Goal: Task Accomplishment & Management: Complete application form

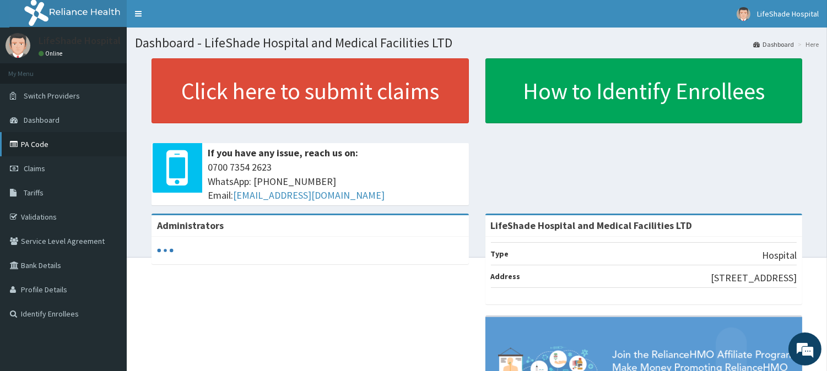
click at [32, 145] on link "PA Code" at bounding box center [63, 144] width 127 height 24
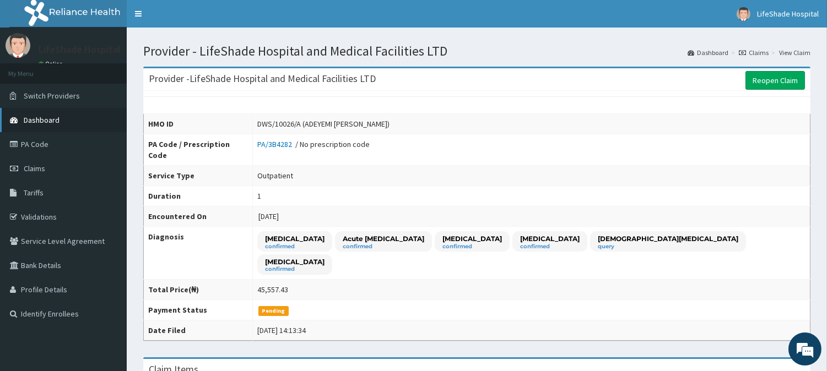
click at [35, 112] on link "Dashboard" at bounding box center [63, 120] width 127 height 24
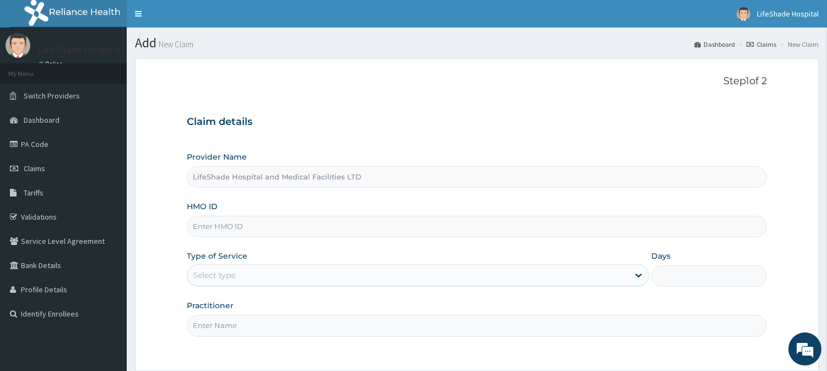
click at [237, 227] on input "HMO ID" at bounding box center [477, 226] width 580 height 21
paste input "GBZ/10572/A"
type input "GBZ/10572/A"
click at [261, 278] on div "Select type" at bounding box center [407, 276] width 441 height 18
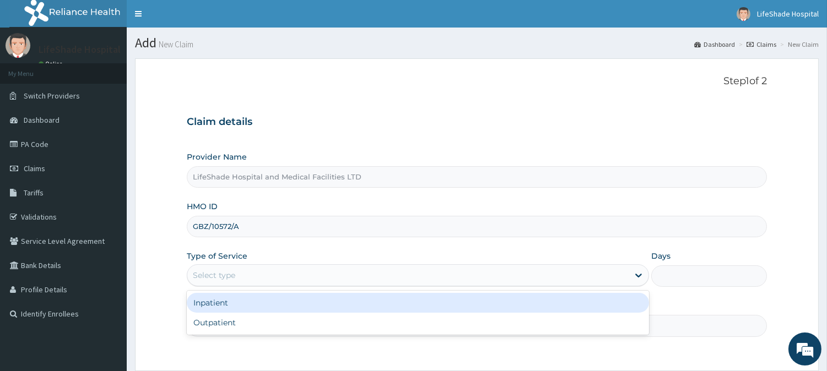
click at [242, 302] on div "Inpatient" at bounding box center [418, 303] width 462 height 20
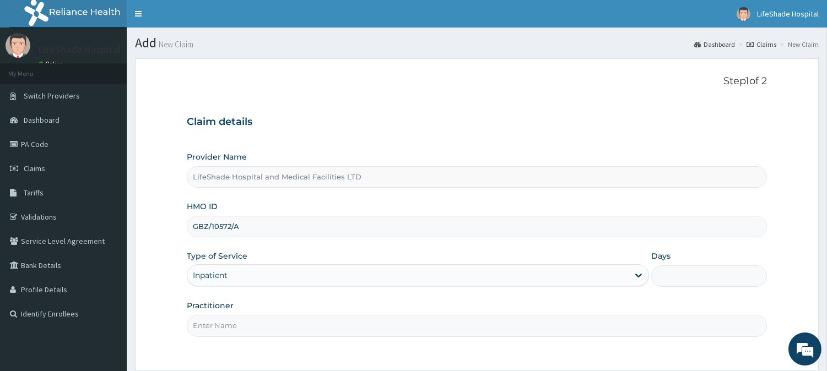
click at [675, 270] on input "Days" at bounding box center [709, 275] width 116 height 21
type input "2"
click at [406, 326] on input "Practitioner" at bounding box center [477, 325] width 580 height 21
type input "DR IFEANYI"
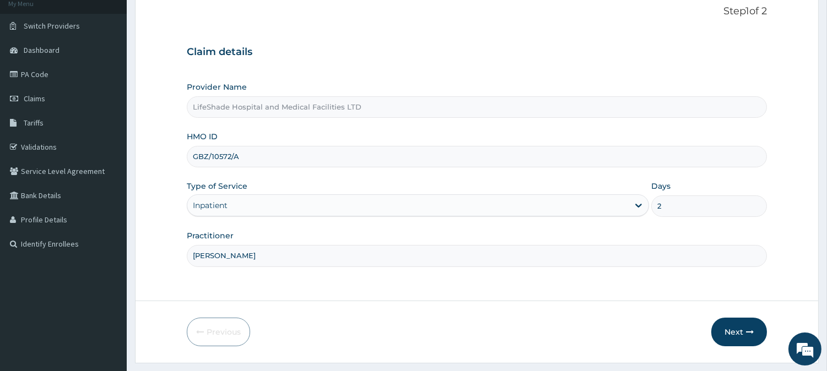
scroll to position [98, 0]
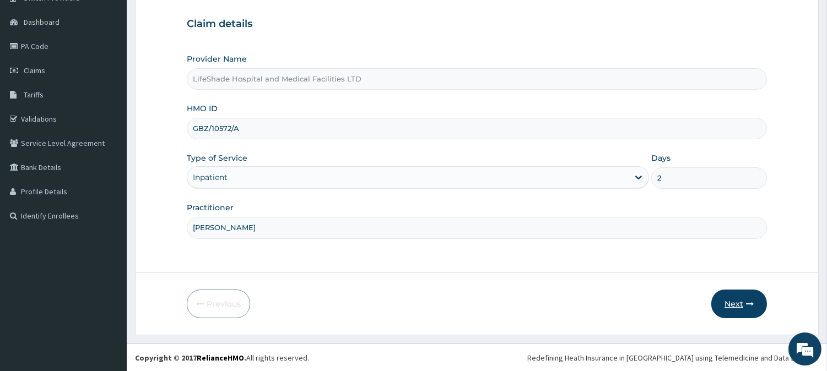
click at [731, 309] on button "Next" at bounding box center [739, 304] width 56 height 29
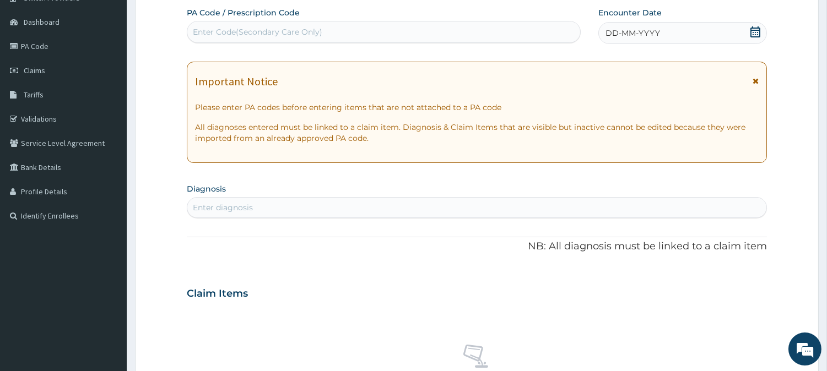
click at [305, 30] on div "Enter Code(Secondary Care Only)" at bounding box center [257, 31] width 129 height 11
paste input "PA/F239B2"
type input "PA/F239B2"
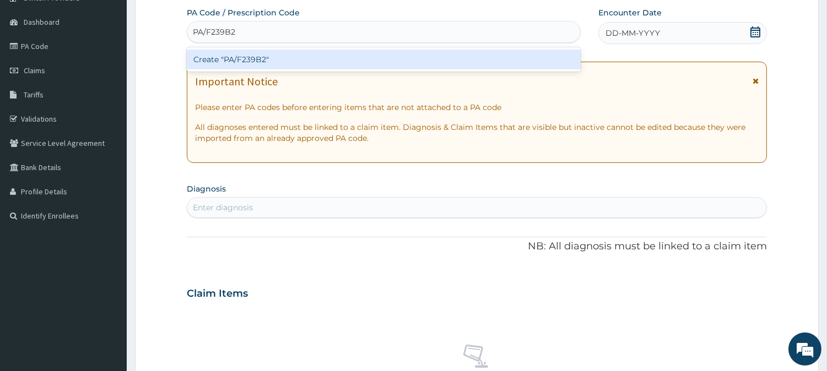
click at [276, 57] on div "Create "PA/F239B2"" at bounding box center [384, 60] width 394 height 20
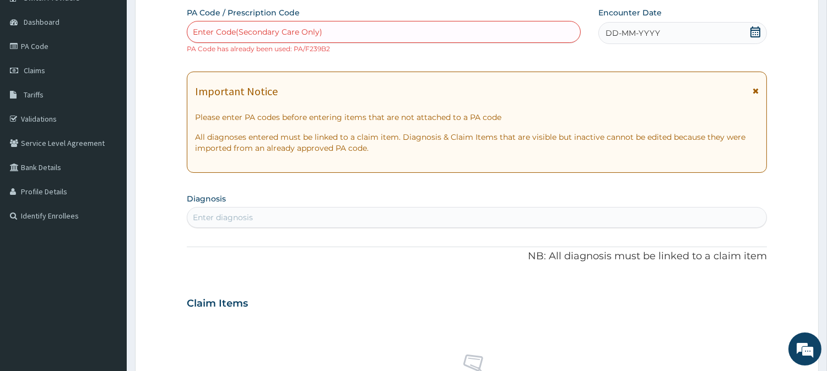
click at [318, 33] on div "Enter Code(Secondary Care Only)" at bounding box center [257, 31] width 129 height 11
paste input "PA/48745A"
type input "PA/48745A"
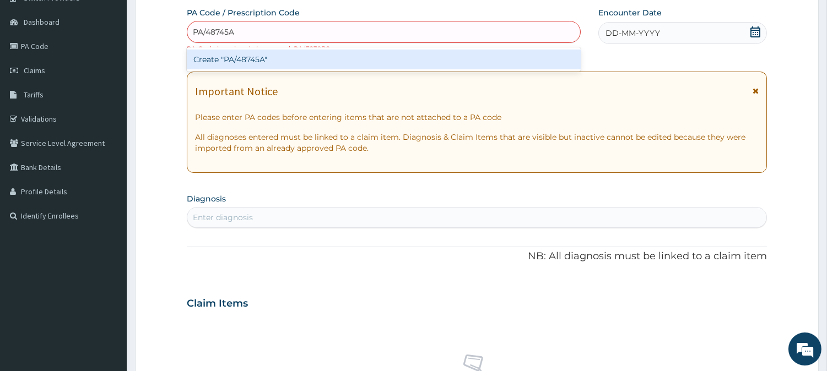
click at [278, 59] on div "Create "PA/48745A"" at bounding box center [384, 60] width 394 height 20
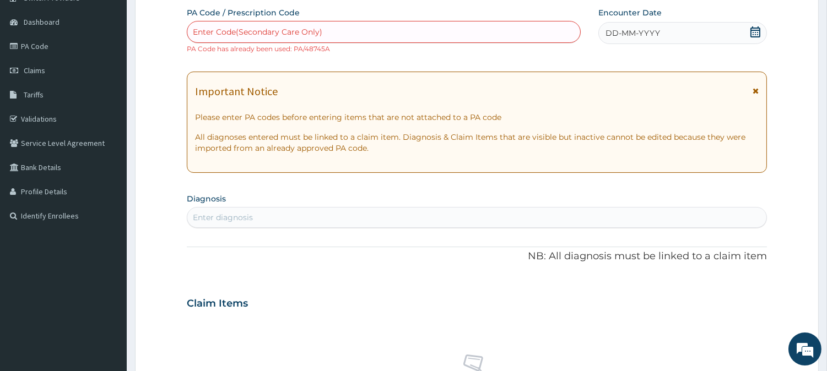
paste input "PA/DC4D68"
type input "PA/DC4D68"
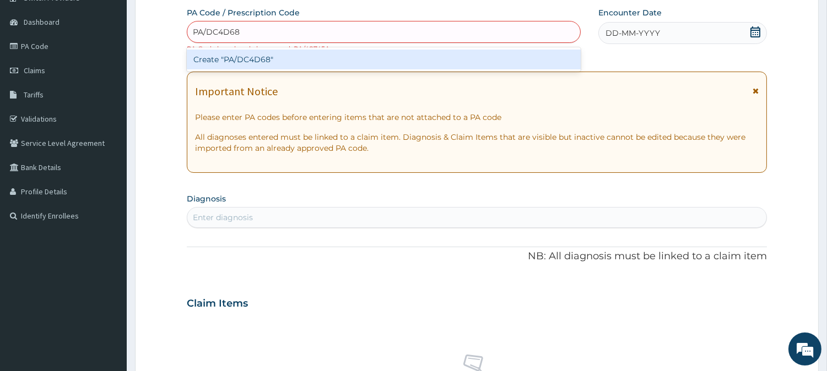
click at [267, 62] on div "Create "PA/DC4D68"" at bounding box center [384, 60] width 394 height 20
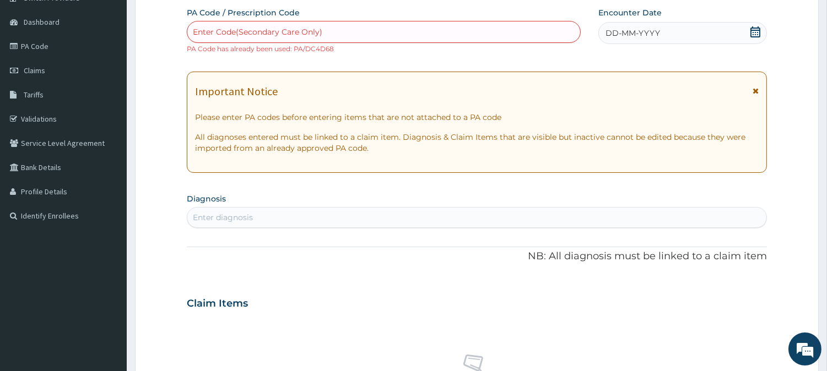
paste input "PA/9E6EF2"
type input "PA/9E6EF2"
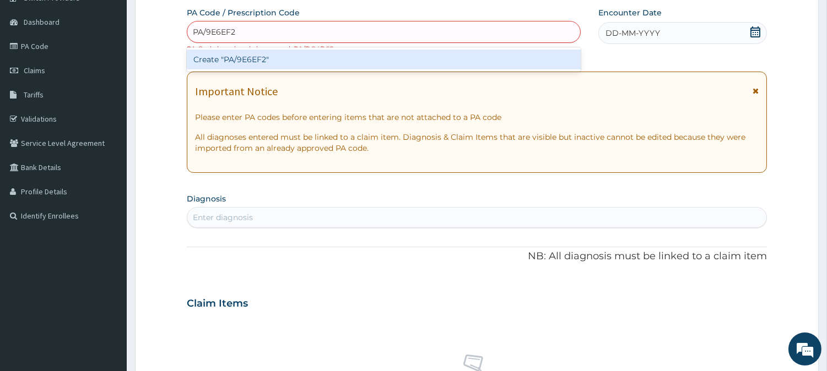
click at [289, 58] on div "Create "PA/9E6EF2"" at bounding box center [384, 60] width 394 height 20
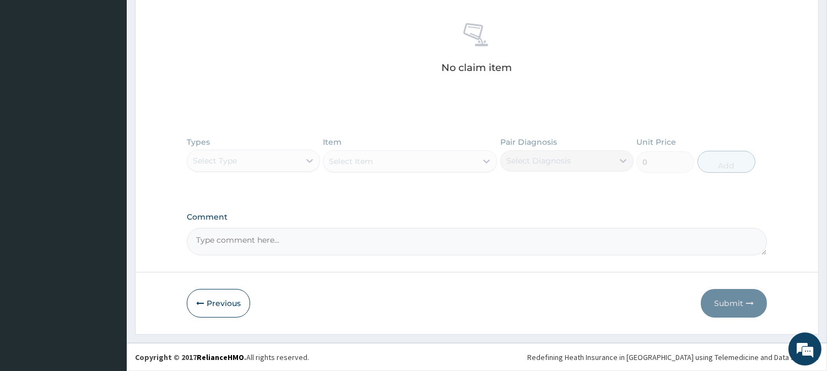
scroll to position [0, 0]
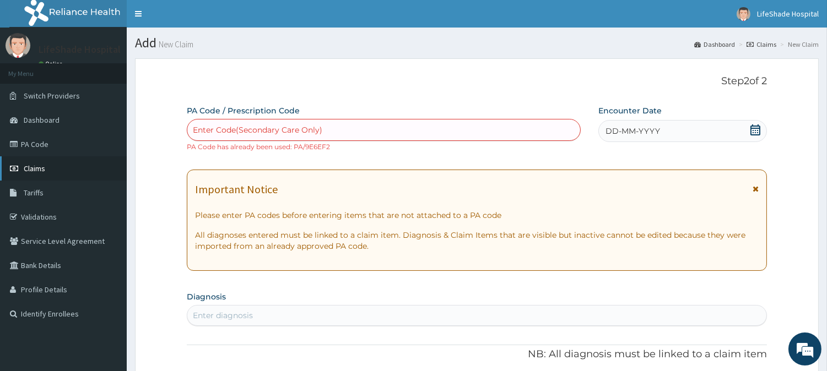
click at [45, 169] on link "Claims" at bounding box center [63, 168] width 127 height 24
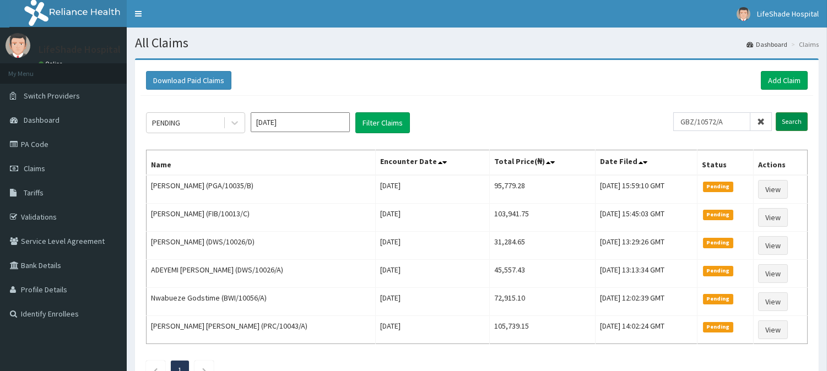
type input "GBZ/10572/A"
click at [788, 117] on input "Search" at bounding box center [791, 121] width 32 height 19
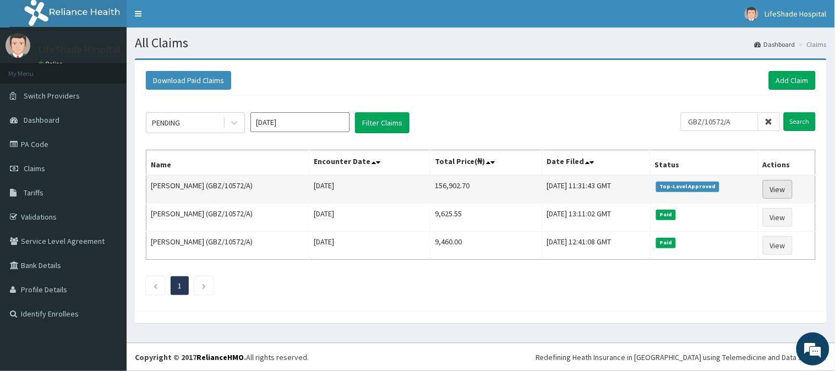
click at [777, 183] on link "View" at bounding box center [778, 189] width 30 height 19
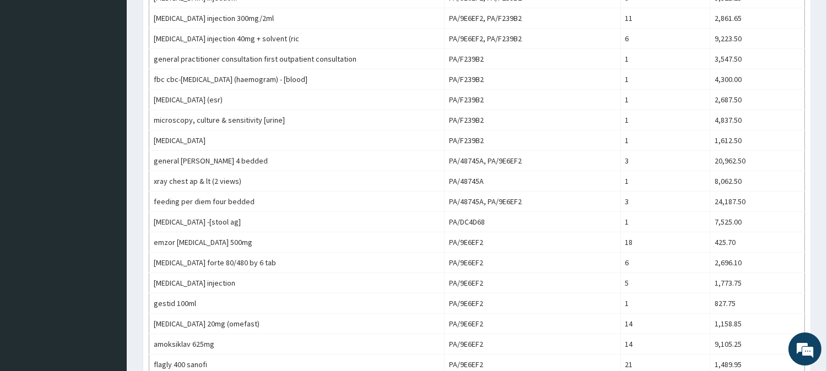
scroll to position [590, 0]
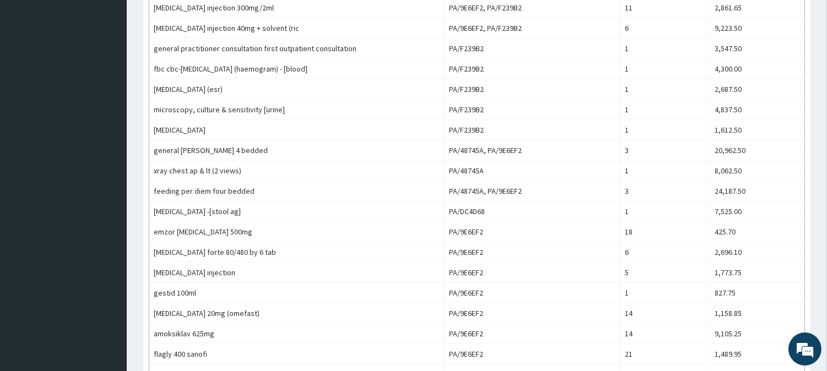
drag, startPoint x: 835, startPoint y: 188, endPoint x: 833, endPoint y: 267, distance: 78.8
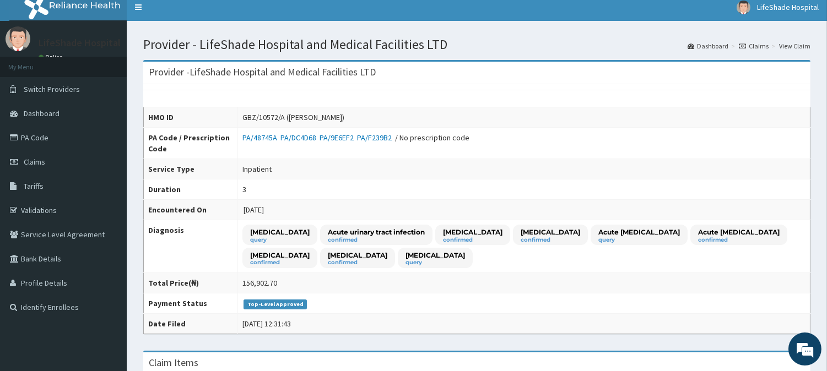
scroll to position [0, 0]
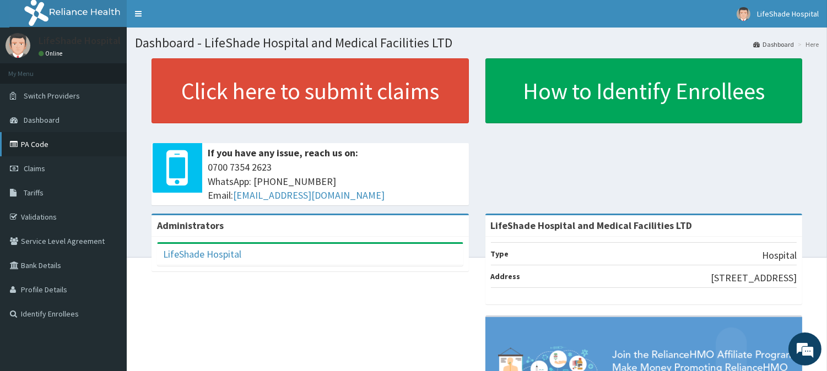
click at [36, 141] on link "PA Code" at bounding box center [63, 144] width 127 height 24
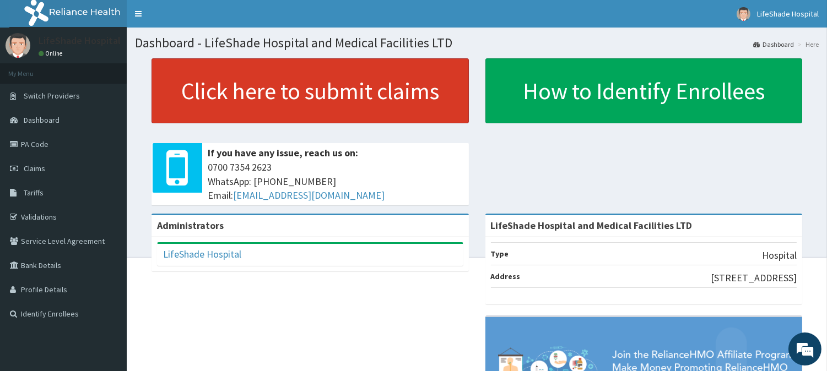
click at [319, 94] on link "Click here to submit claims" at bounding box center [309, 90] width 317 height 65
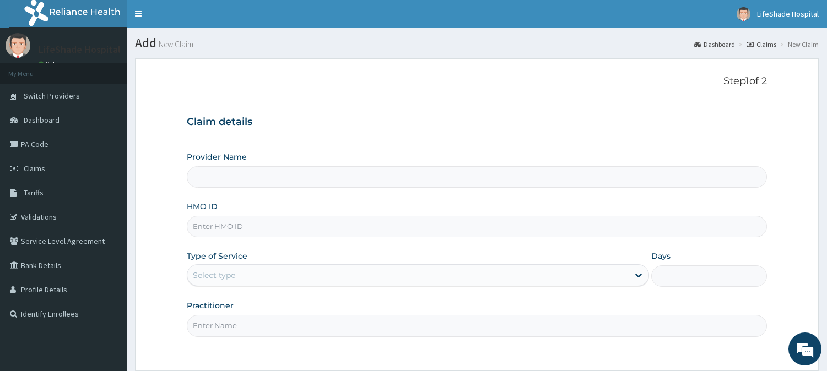
type input "LifeShade Hospital and Medical Facilities LTD"
click at [252, 234] on input "HMO ID" at bounding box center [477, 226] width 580 height 21
paste input "HAM/10013/D"
type input "HAM/10013/D"
click at [248, 279] on div "Select type" at bounding box center [407, 276] width 441 height 18
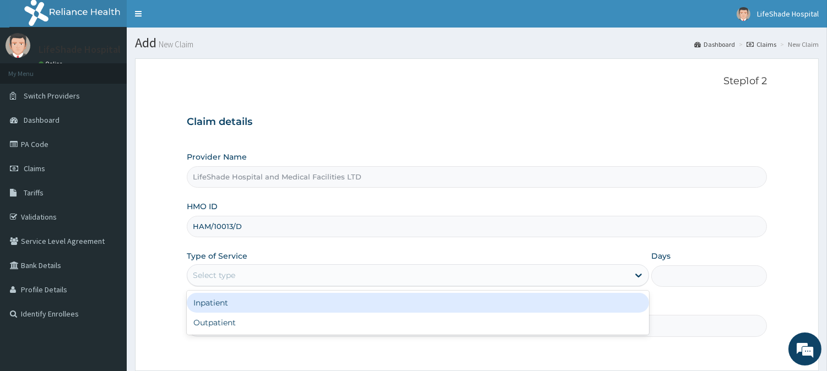
click at [208, 301] on div "Inpatient" at bounding box center [418, 303] width 462 height 20
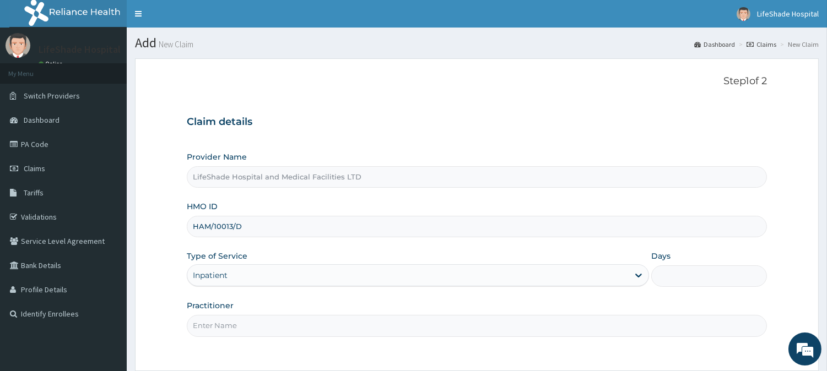
click at [670, 278] on input "Days" at bounding box center [709, 275] width 116 height 21
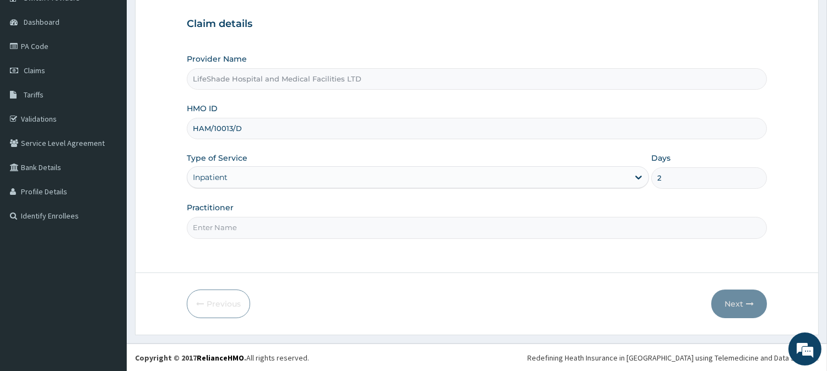
type input "2"
click at [361, 234] on input "Practitioner" at bounding box center [477, 227] width 580 height 21
type input "Dr. Slyvester."
click at [734, 300] on button "Next" at bounding box center [739, 304] width 56 height 29
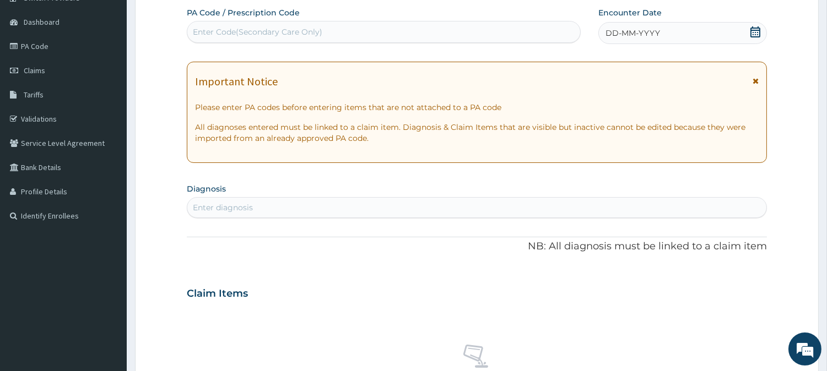
click at [271, 33] on div "Enter Code(Secondary Care Only)" at bounding box center [257, 31] width 129 height 11
paste input "PA/A31A33"
type input "PA/A31A33"
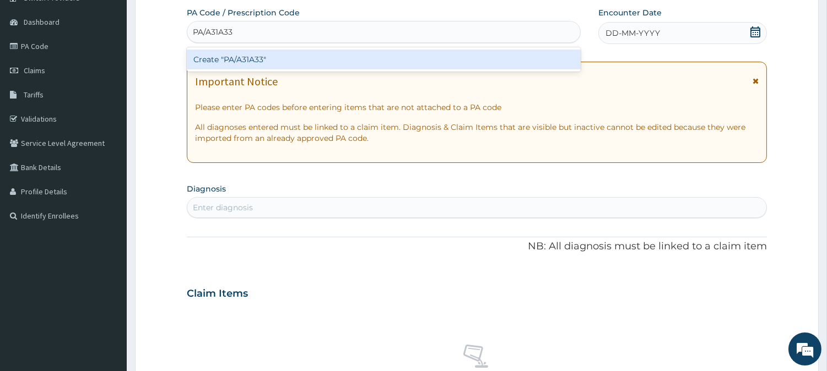
click at [264, 58] on div "Create "PA/A31A33"" at bounding box center [384, 60] width 394 height 20
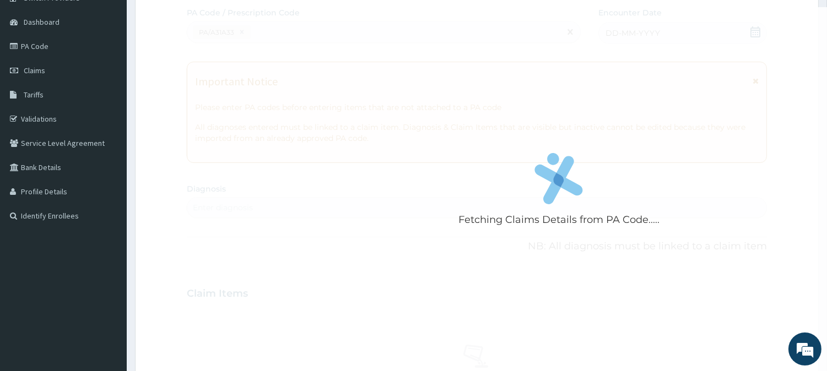
click at [404, 0] on html "R EL Toggle navigation LifeShade Hospital LifeShade Hospital - lifeshadehospita…" at bounding box center [413, 297] width 827 height 791
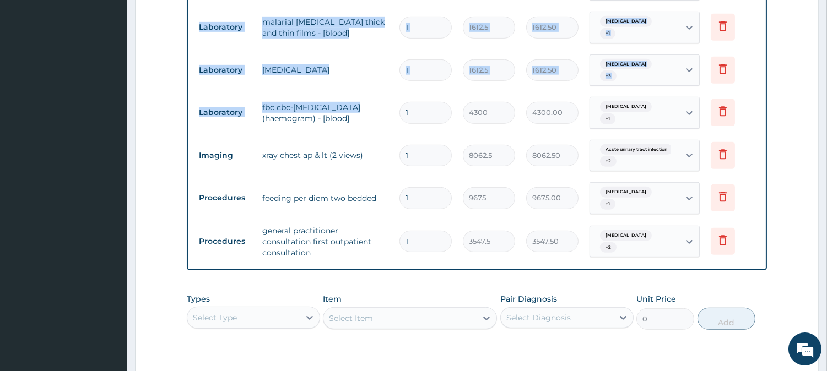
scroll to position [1086, 0]
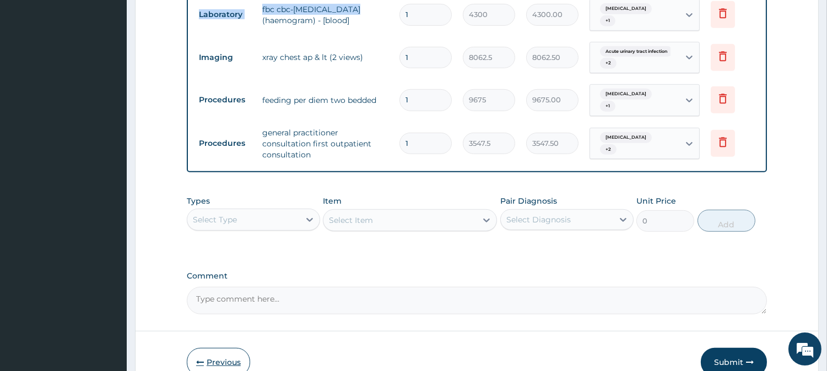
click at [221, 348] on button "Previous" at bounding box center [218, 362] width 63 height 29
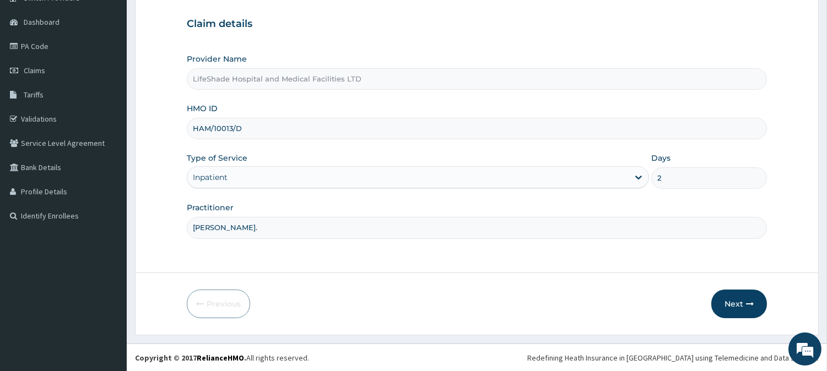
click at [229, 131] on input "HAM/10013/D" at bounding box center [477, 128] width 580 height 21
click at [739, 300] on button "Next" at bounding box center [739, 304] width 56 height 29
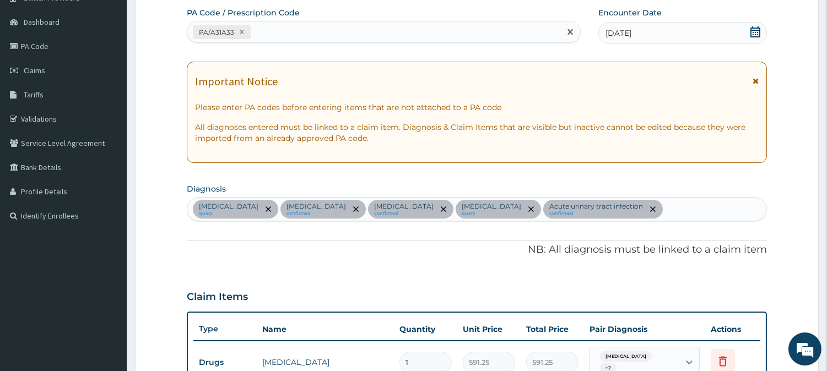
click at [256, 26] on div "PA/A31A33" at bounding box center [373, 32] width 373 height 18
paste input "PA/14C026"
type input "PA/14C026"
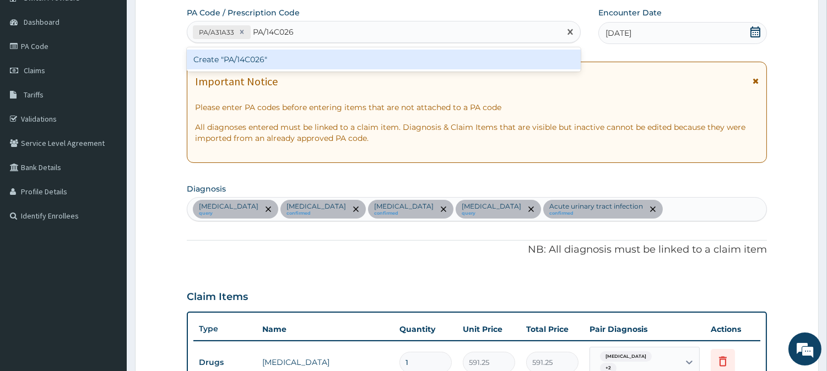
click at [265, 66] on div "Create "PA/14C026"" at bounding box center [384, 60] width 394 height 20
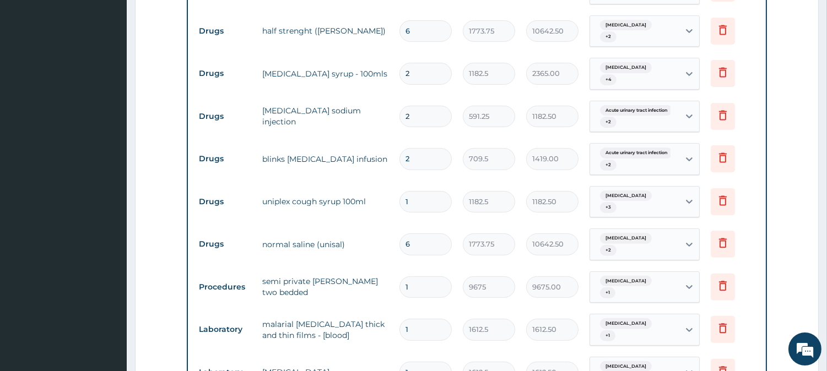
scroll to position [361, 0]
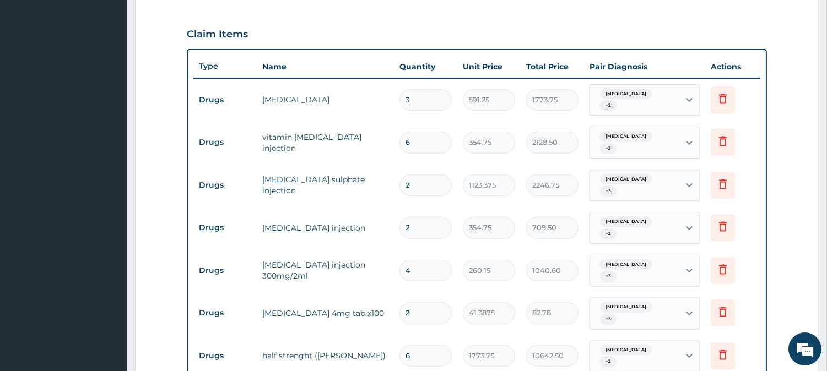
click at [423, 97] on input "3" at bounding box center [425, 99] width 52 height 21
type input "0.00"
type input "2"
type input "1182.50"
type input "2"
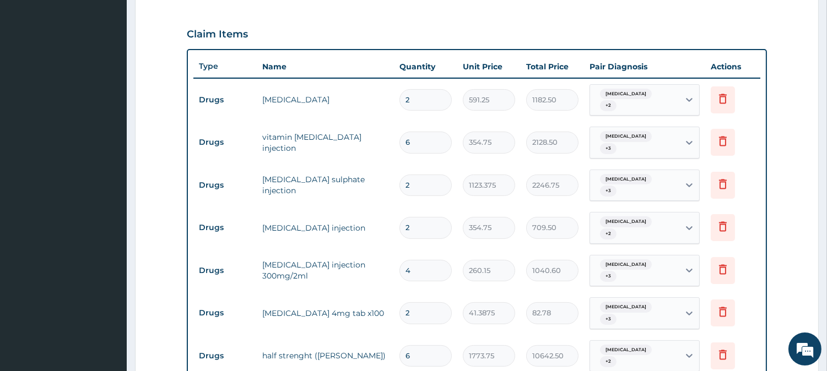
click at [426, 178] on input "2" at bounding box center [425, 185] width 52 height 21
type input "0.00"
type input "2"
type input "2246.75"
type input "0.00"
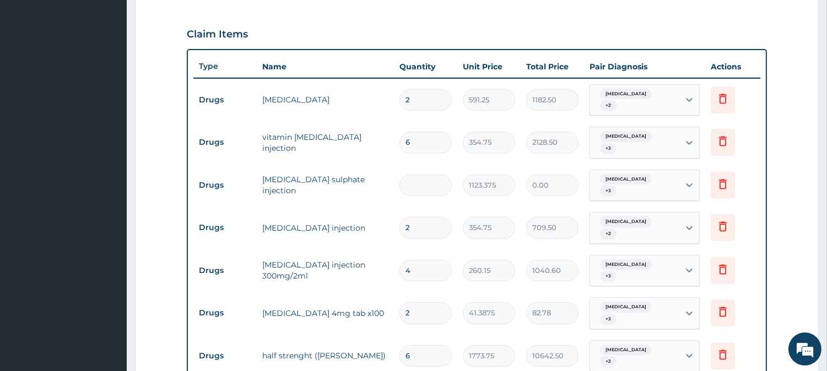
type input "3"
type input "3370.13"
type input "0.00"
type input "2"
type input "2246.75"
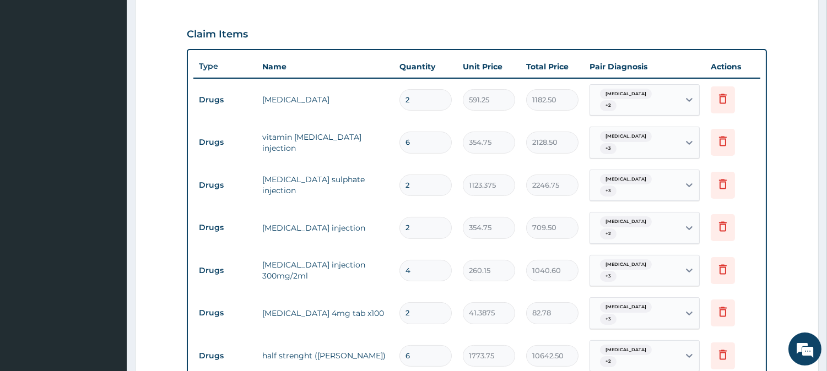
click at [416, 219] on input "2" at bounding box center [425, 227] width 52 height 21
type input "0.00"
type input "2"
type input "709.50"
click at [421, 260] on input "4" at bounding box center [425, 270] width 52 height 21
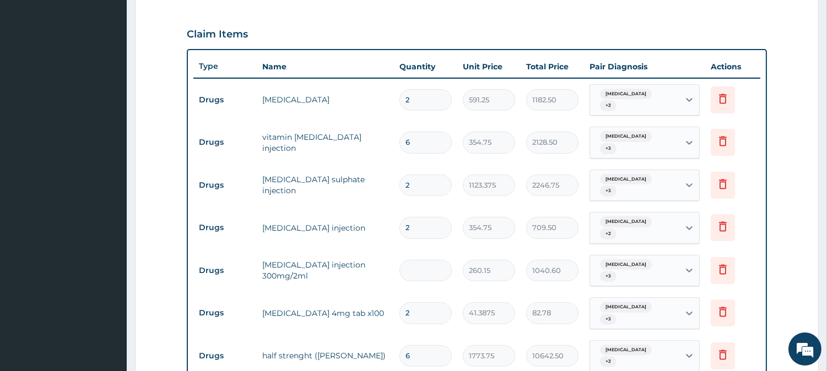
type input "0.00"
type input "2"
type input "520.30"
type input "2"
click at [430, 302] on input "2" at bounding box center [425, 312] width 52 height 21
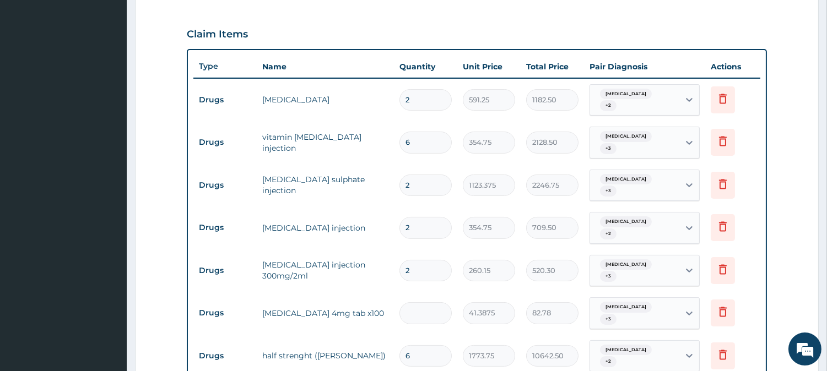
type input "0.00"
type input "3"
type input "124.16"
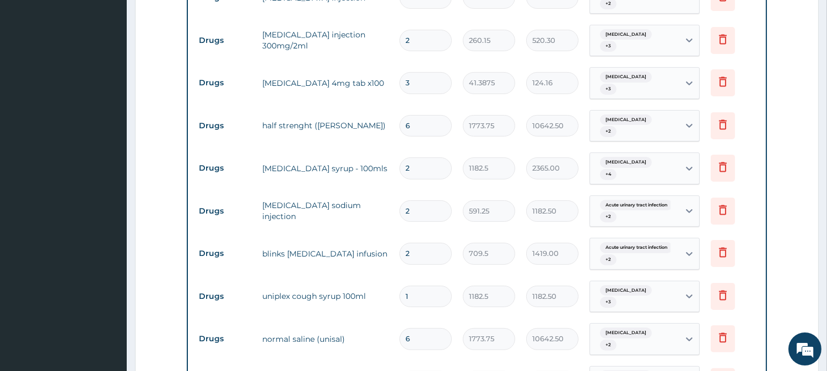
scroll to position [607, 0]
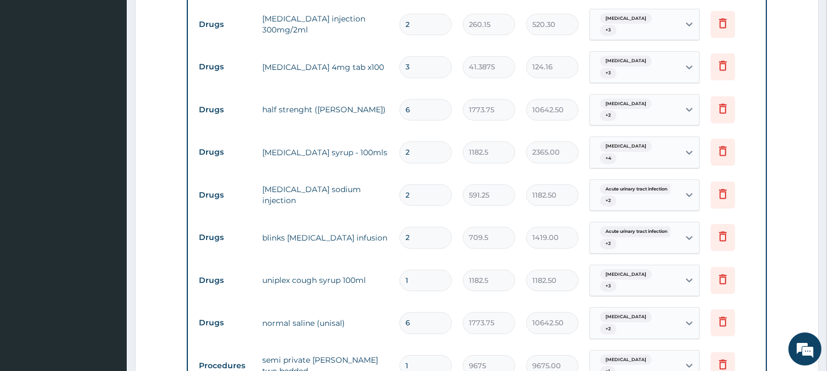
type input "3"
click at [421, 227] on input "2" at bounding box center [425, 237] width 52 height 21
click at [419, 270] on input "1" at bounding box center [425, 280] width 52 height 21
click at [433, 312] on input "6" at bounding box center [425, 322] width 52 height 21
type input "0.00"
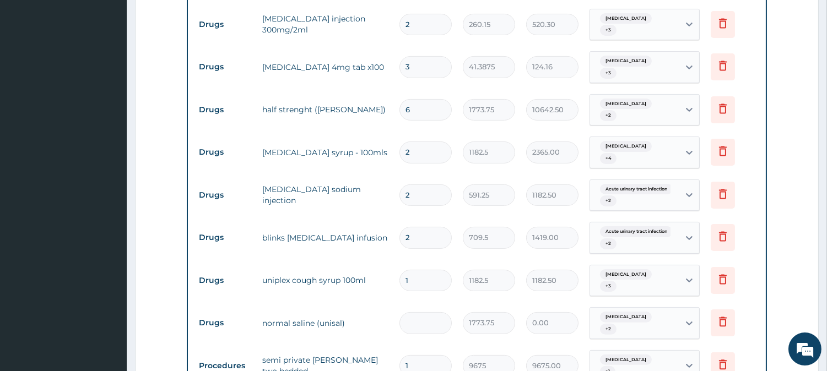
type input "2"
type input "3547.50"
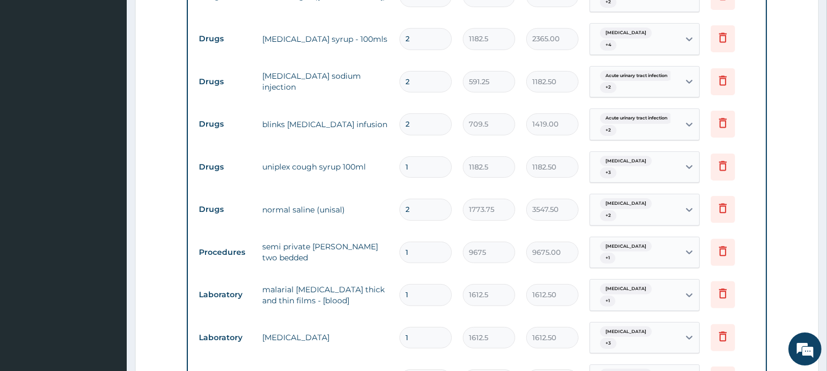
scroll to position [727, 0]
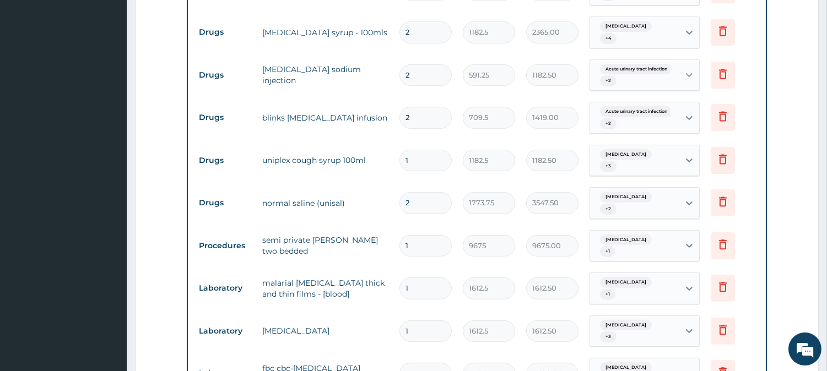
type input "2"
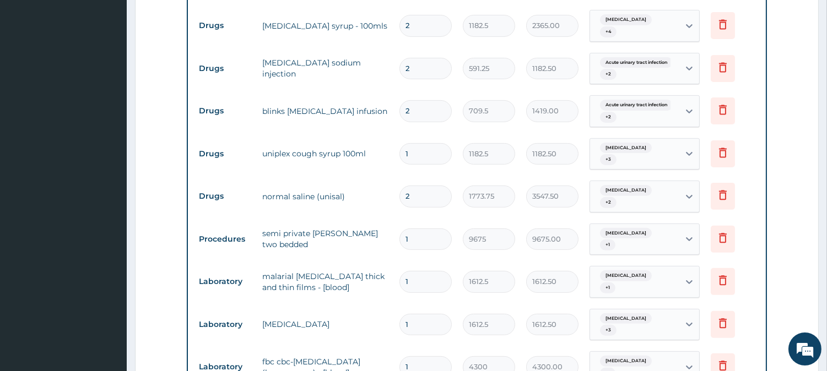
scroll to position [749, 0]
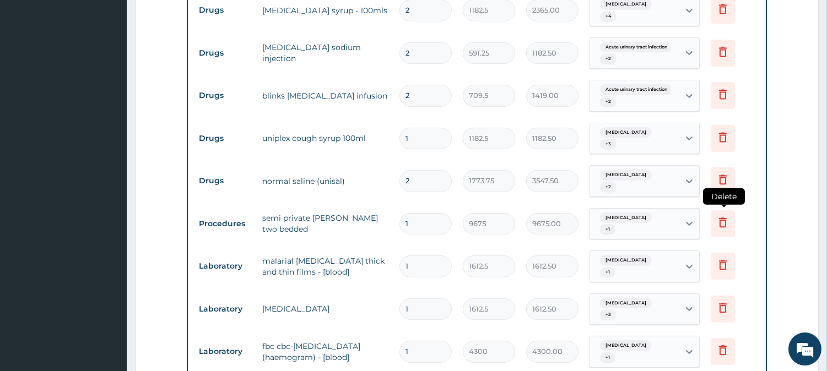
click at [725, 216] on icon at bounding box center [722, 222] width 13 height 13
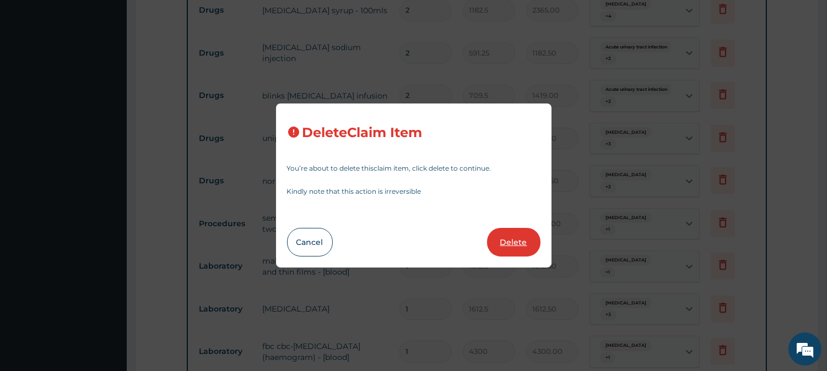
click at [512, 240] on button "Delete" at bounding box center [513, 242] width 53 height 29
type input "1612.5"
type input "1612.50"
type input "4300"
type input "4300.00"
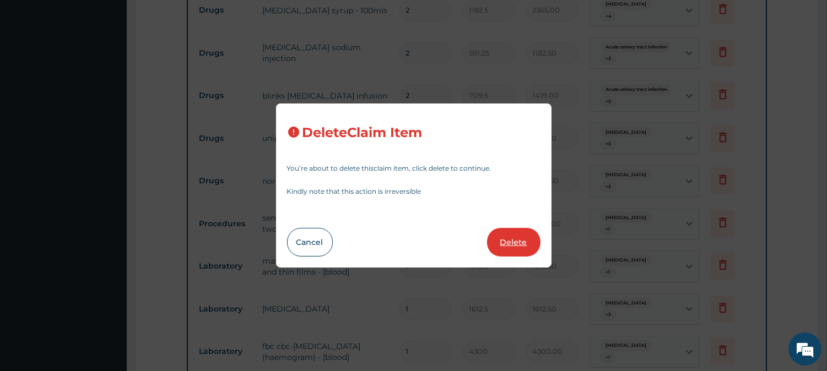
type input "8062.5"
type input "8062.50"
type input "9675"
type input "9675.00"
type input "3547.5"
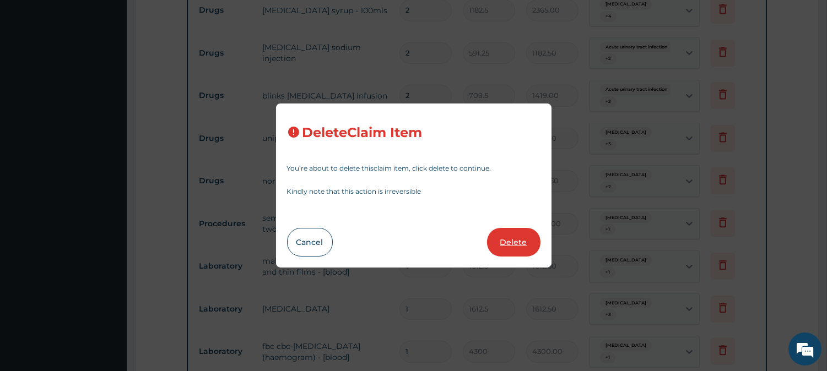
type input "3547.50"
type input "3"
type input "1419"
type input "4257.00"
type input "1"
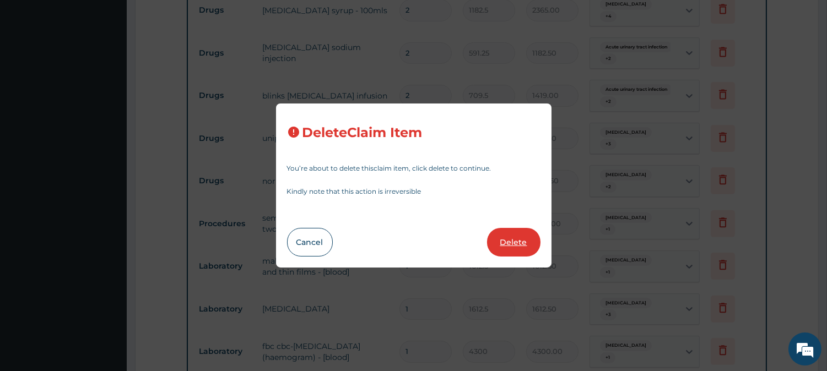
type input "2246.75"
type input "2719.75"
type input "2601.5"
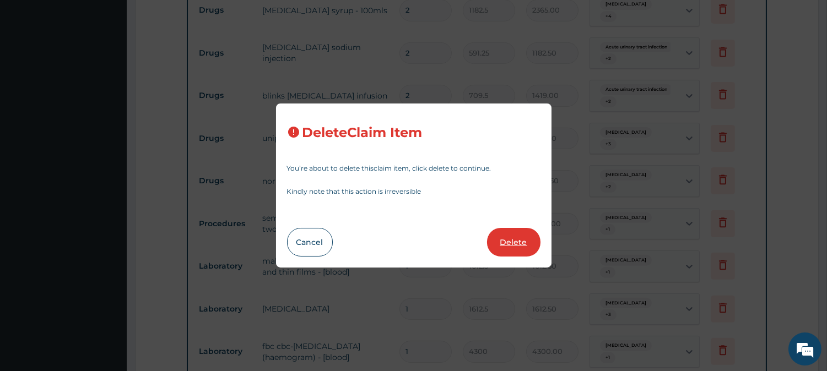
type input "2601.50"
type input "709.5"
type input "709.50"
type input "2"
type input "165.55"
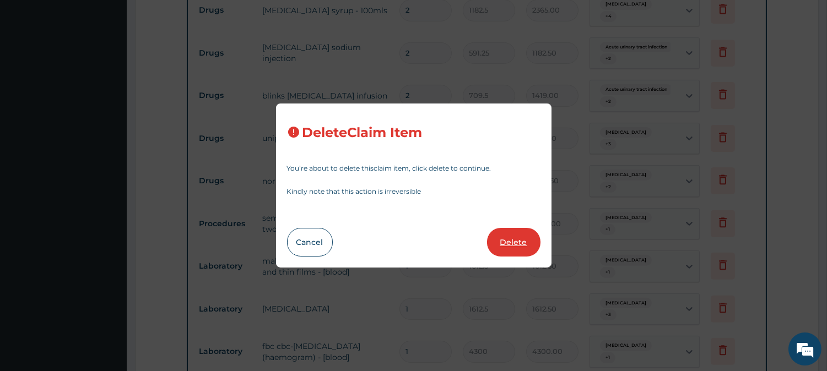
type input "331.10"
type input "3"
type input "2365"
type input "7095.00"
type input "2"
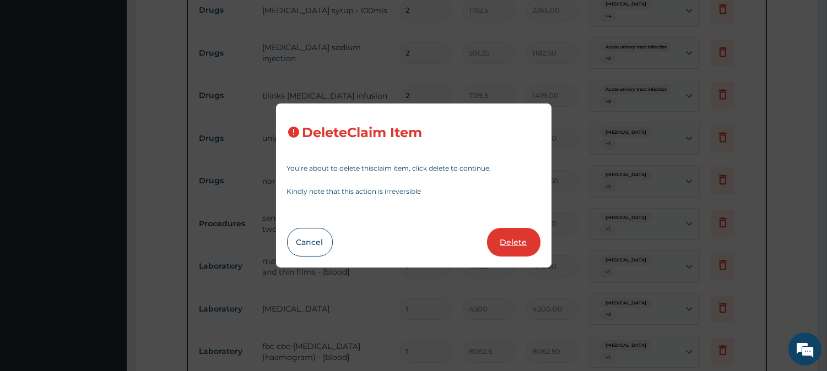
type input "6987.5"
type input "13975.00"
type input "8062.5"
type input "16125.00"
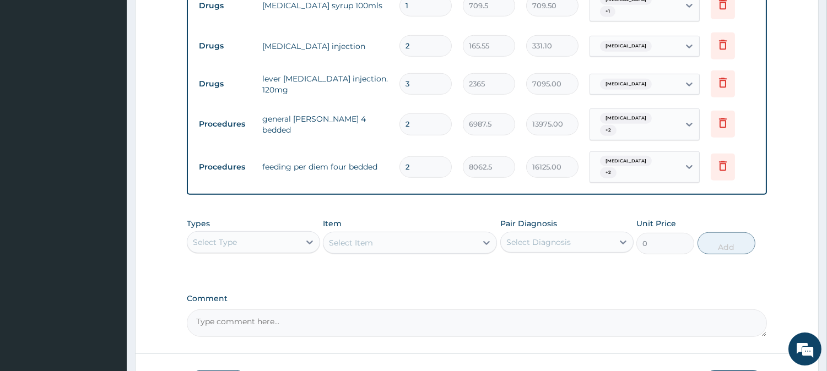
scroll to position [1388, 0]
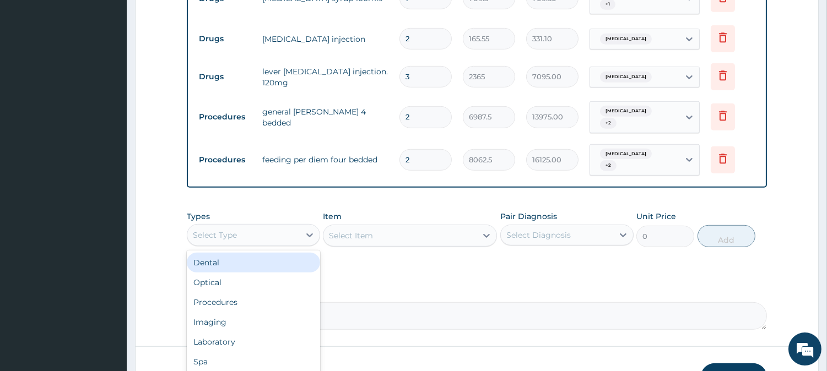
click at [229, 226] on div "Select Type" at bounding box center [243, 235] width 112 height 18
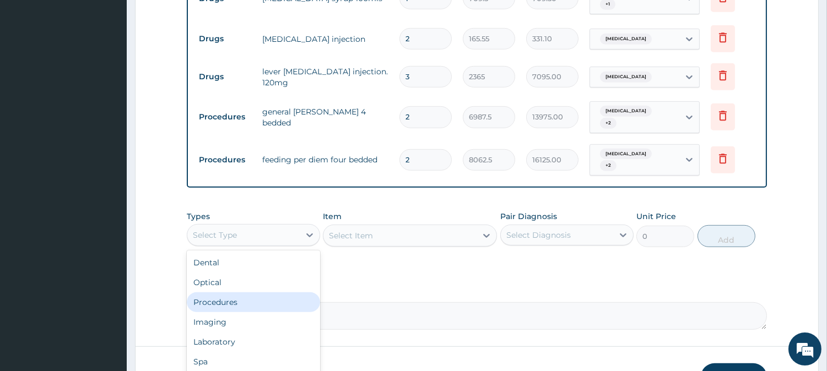
click at [217, 292] on div "Procedures" at bounding box center [253, 302] width 133 height 20
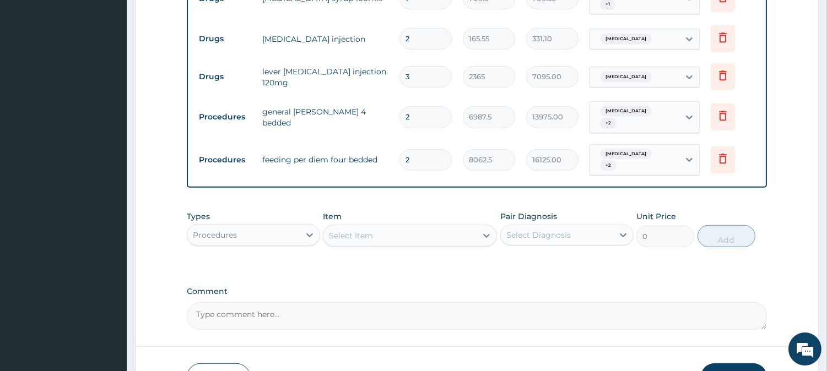
click at [432, 227] on div "Select Item" at bounding box center [399, 236] width 153 height 18
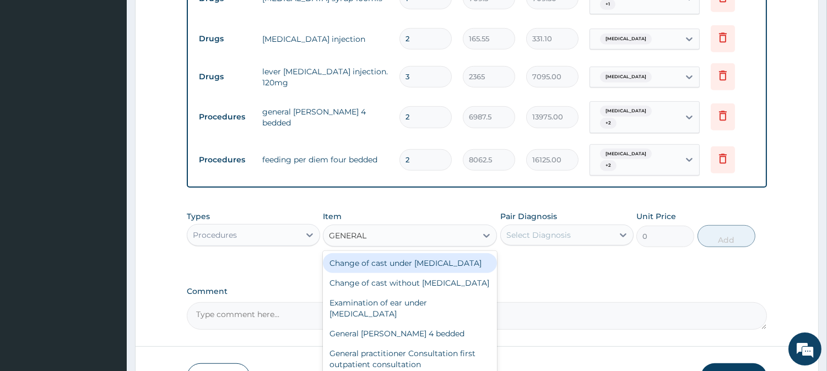
type input "GENERAL W"
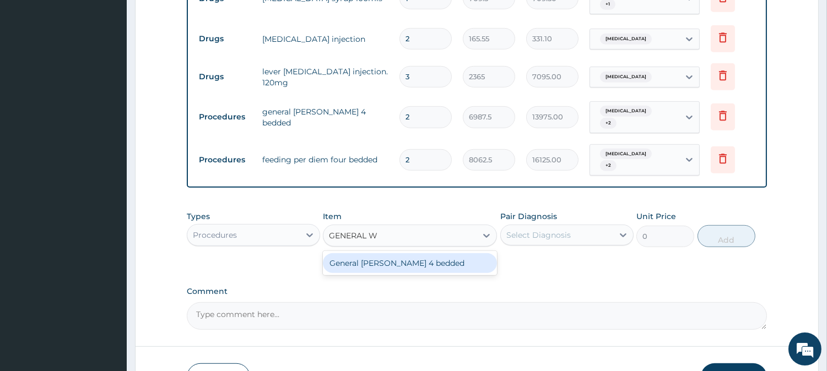
click at [416, 253] on div "General [PERSON_NAME] 4 bedded" at bounding box center [410, 263] width 174 height 20
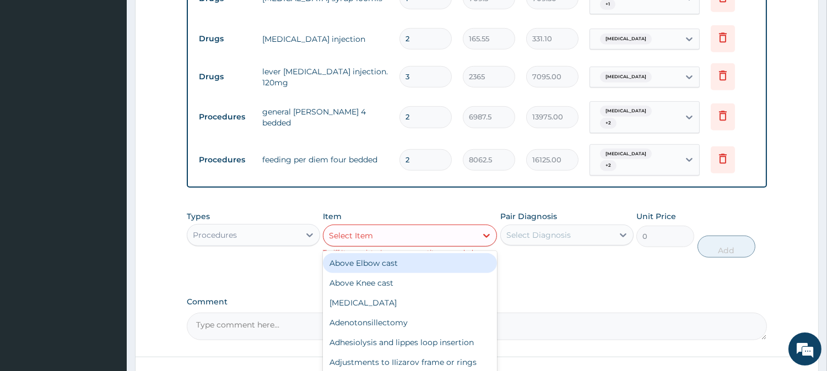
click at [436, 227] on div "Select Item" at bounding box center [399, 236] width 153 height 18
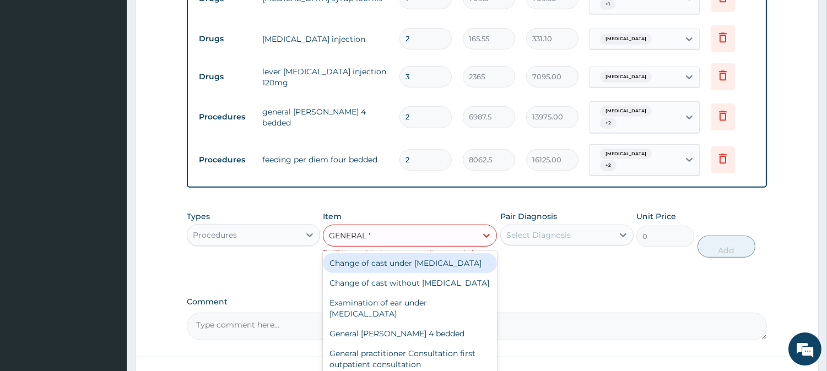
type input "GENERAL WA"
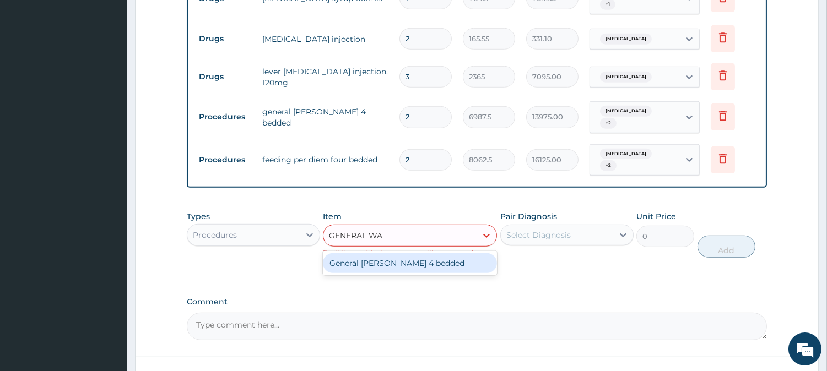
click at [389, 253] on div "General [PERSON_NAME] 4 bedded" at bounding box center [410, 263] width 174 height 20
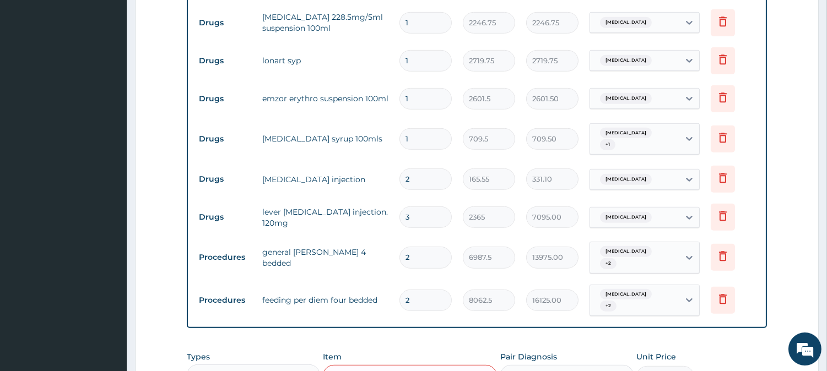
scroll to position [1332, 0]
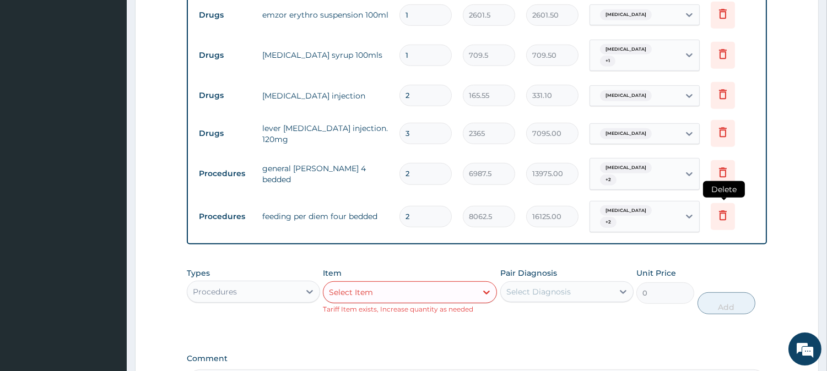
click at [723, 209] on icon at bounding box center [722, 215] width 13 height 13
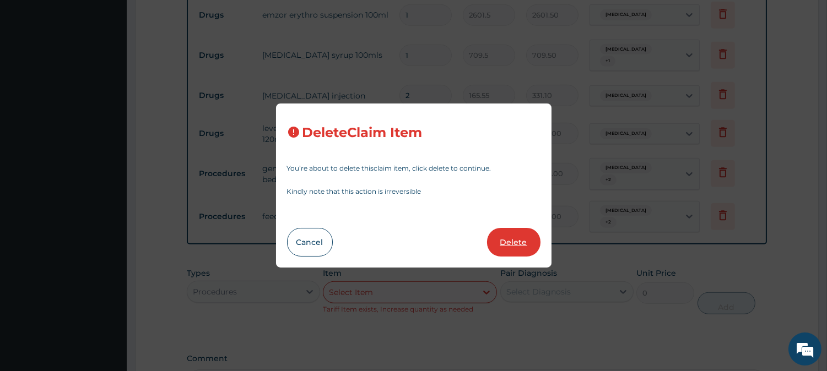
click at [522, 246] on button "Delete" at bounding box center [513, 242] width 53 height 29
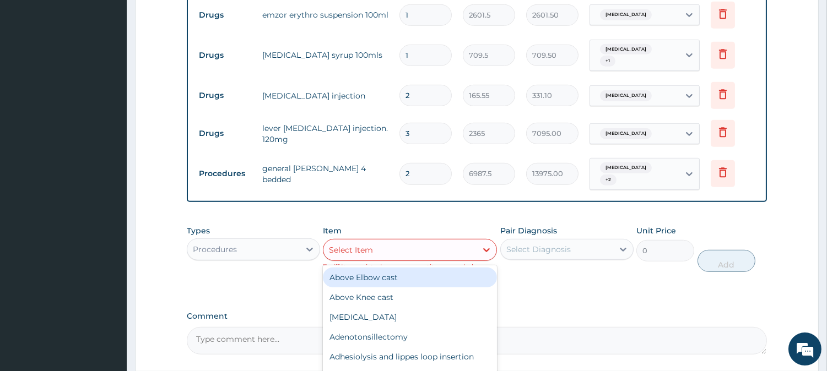
click at [363, 245] on div "Select Item" at bounding box center [351, 250] width 44 height 11
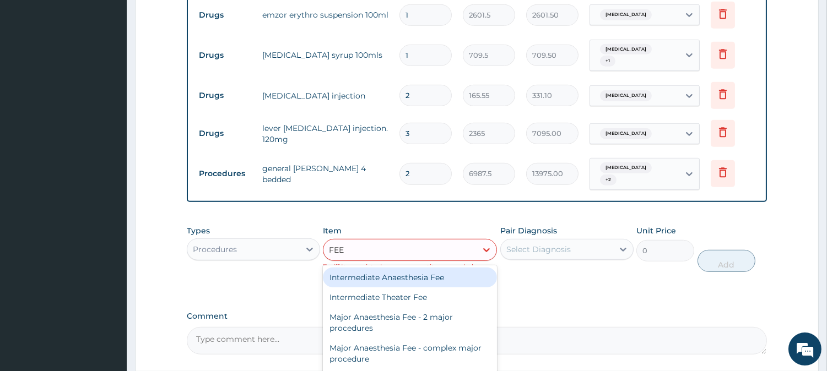
type input "FEED"
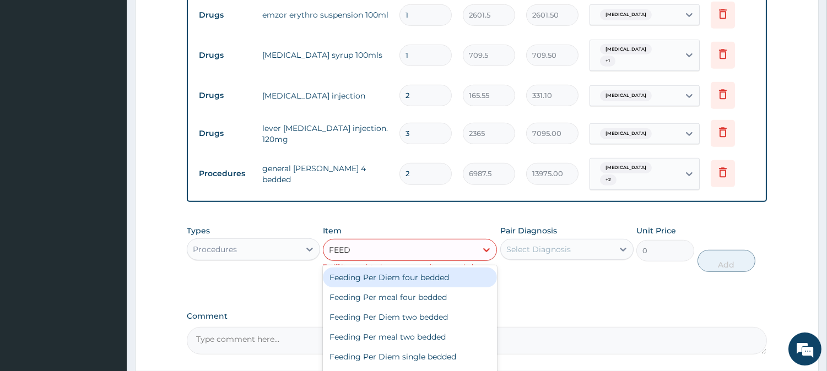
click at [387, 268] on div "Feeding Per Diem four bedded" at bounding box center [410, 278] width 174 height 20
type input "8062.5"
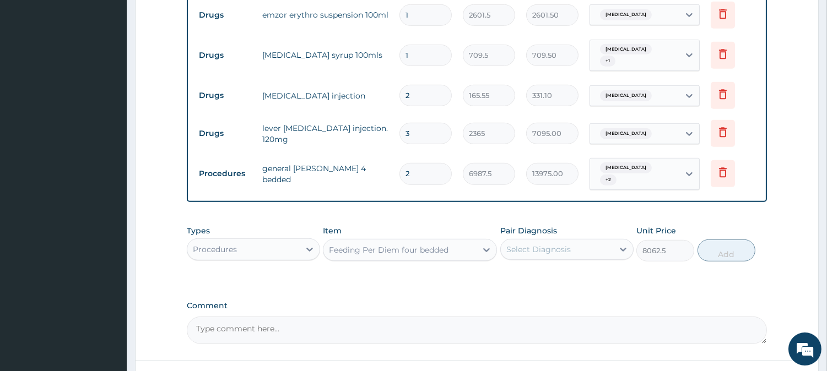
click at [553, 244] on div "Select Diagnosis" at bounding box center [538, 249] width 64 height 11
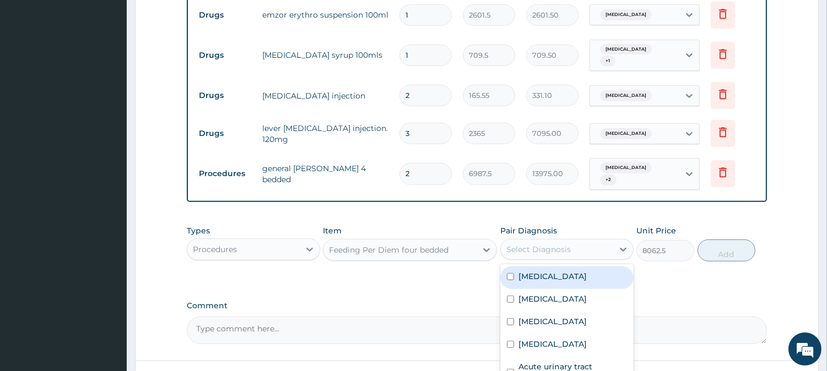
click at [507, 273] on input "checkbox" at bounding box center [510, 276] width 7 height 7
checkbox input "true"
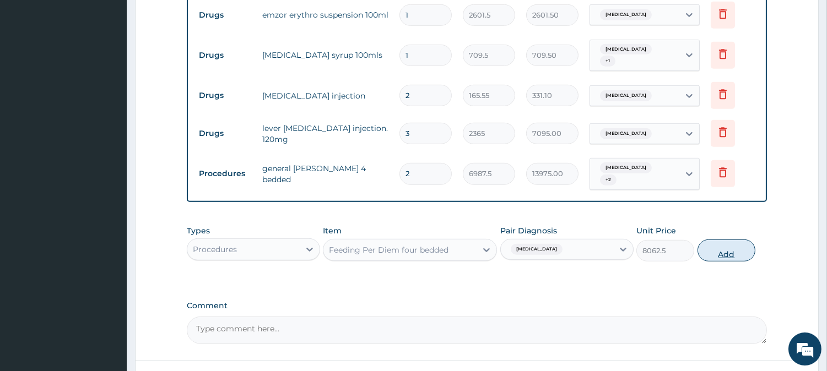
click at [720, 240] on button "Add" at bounding box center [726, 251] width 58 height 22
type input "0"
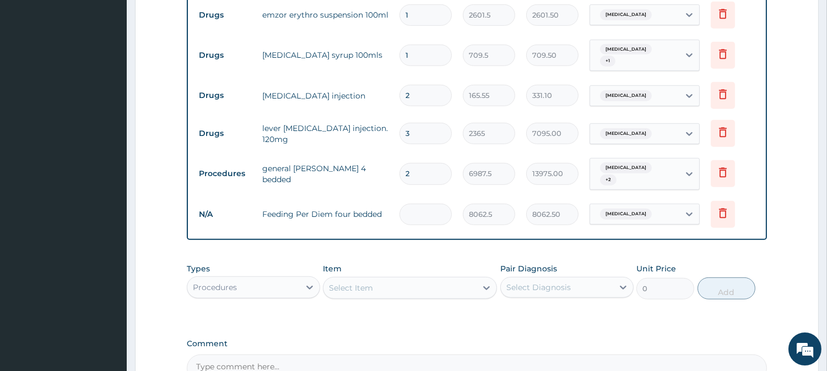
type input "0.00"
type input "2"
type input "16125.00"
type input "2"
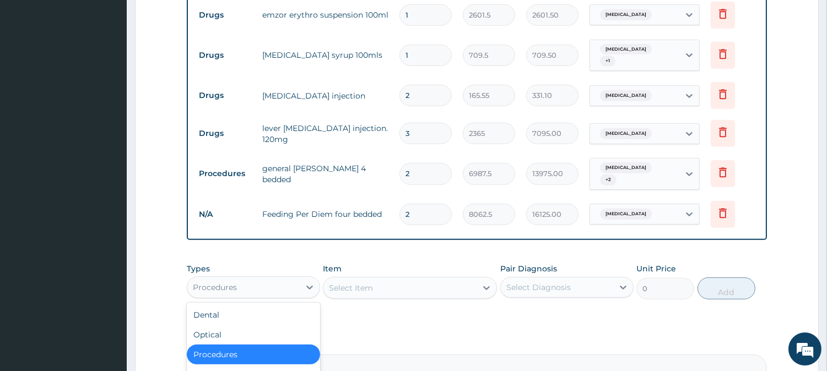
click at [272, 279] on div "Procedures" at bounding box center [243, 288] width 112 height 18
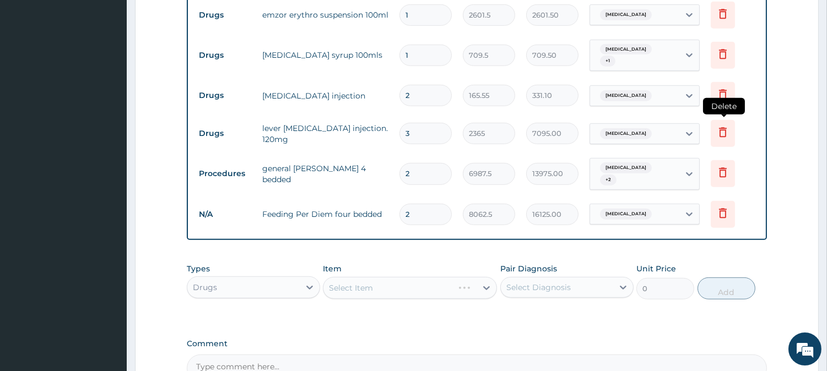
click at [724, 128] on icon at bounding box center [723, 133] width 8 height 10
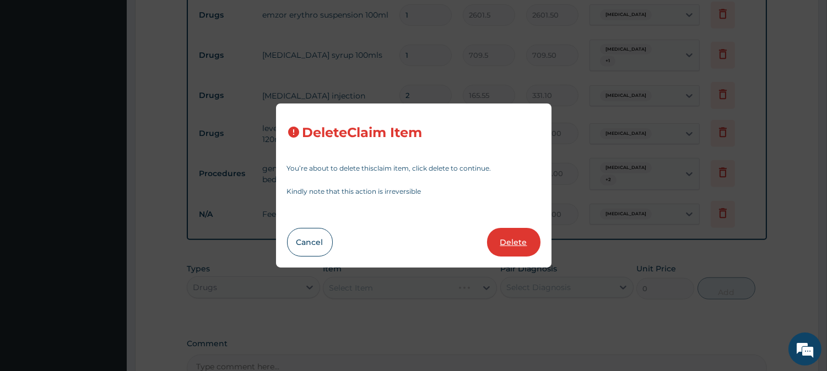
click at [518, 247] on button "Delete" at bounding box center [513, 242] width 53 height 29
type input "2"
type input "6987.5"
type input "13975.00"
type input "8062.5"
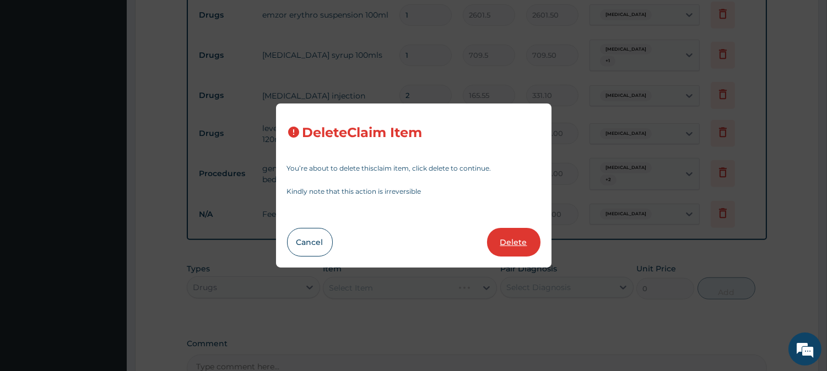
type input "16125.00"
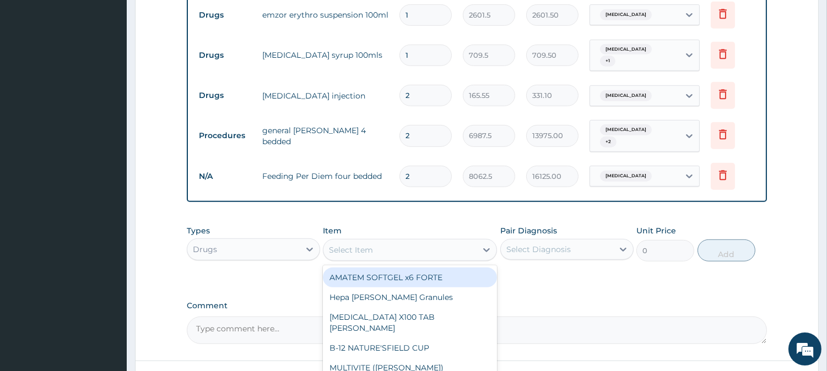
click at [397, 241] on div "Select Item" at bounding box center [399, 250] width 153 height 18
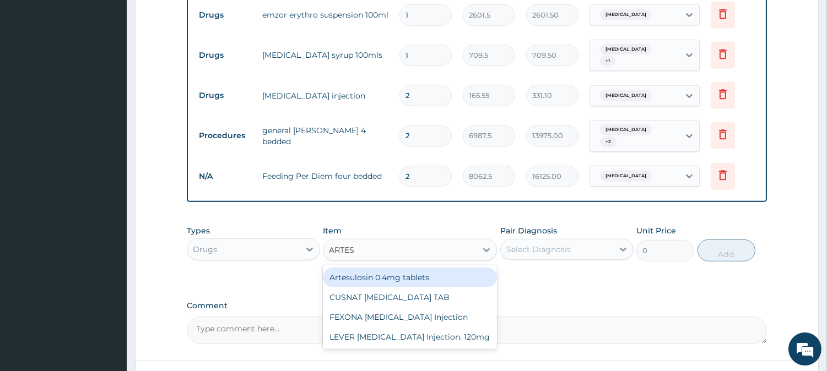
type input "ARTESU"
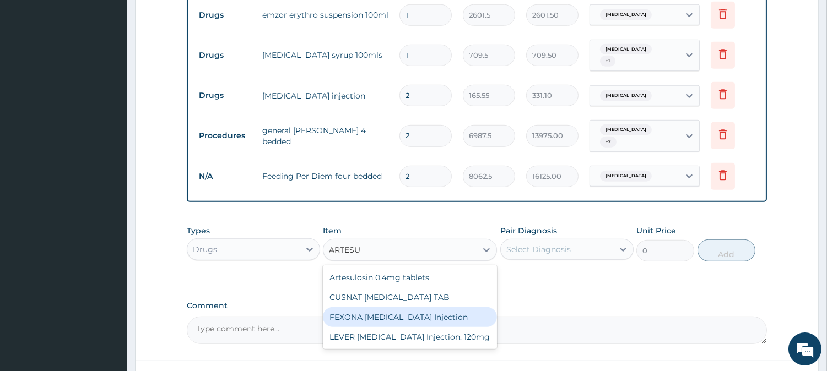
click at [408, 307] on div "FEXONA ARTESUNATE Injection" at bounding box center [410, 317] width 174 height 20
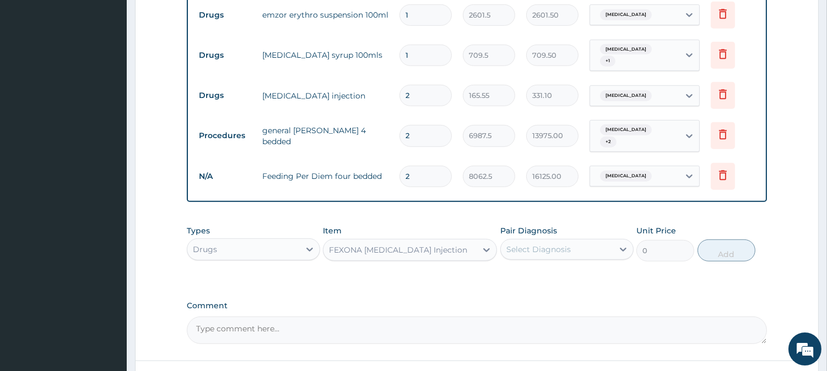
type input "1537.25"
click at [508, 244] on div "Select Diagnosis" at bounding box center [538, 249] width 64 height 11
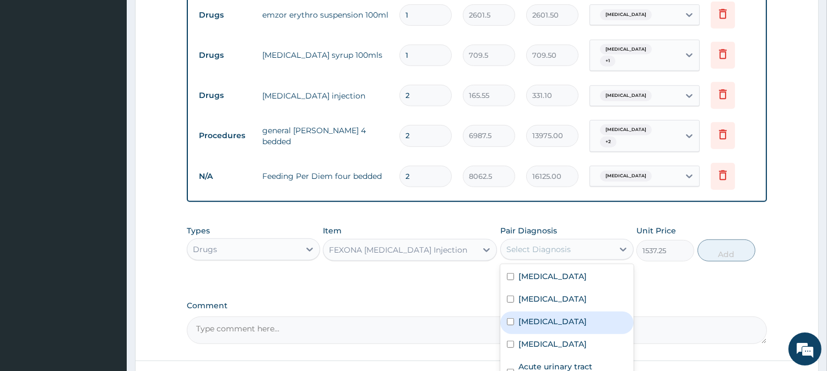
click at [511, 318] on input "checkbox" at bounding box center [510, 321] width 7 height 7
checkbox input "true"
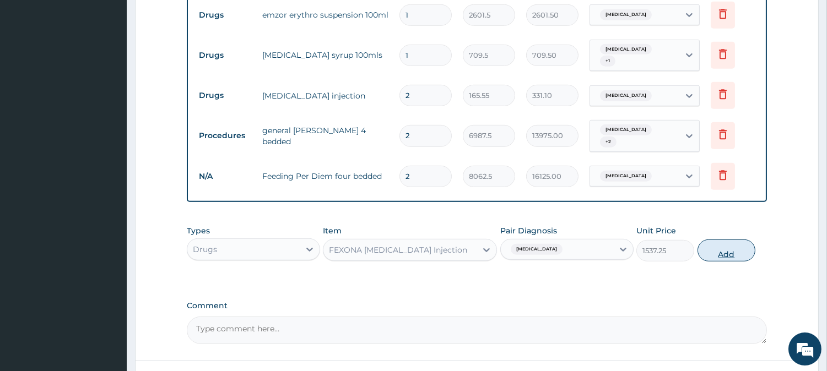
click at [737, 240] on button "Add" at bounding box center [726, 251] width 58 height 22
type input "0"
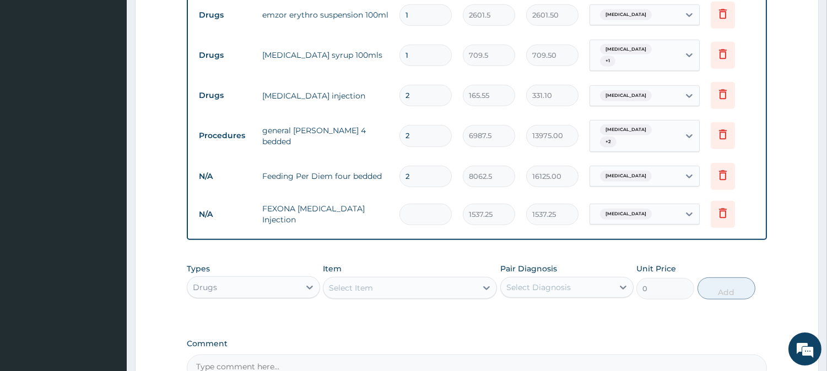
type input "0.00"
type input "3"
type input "4611.75"
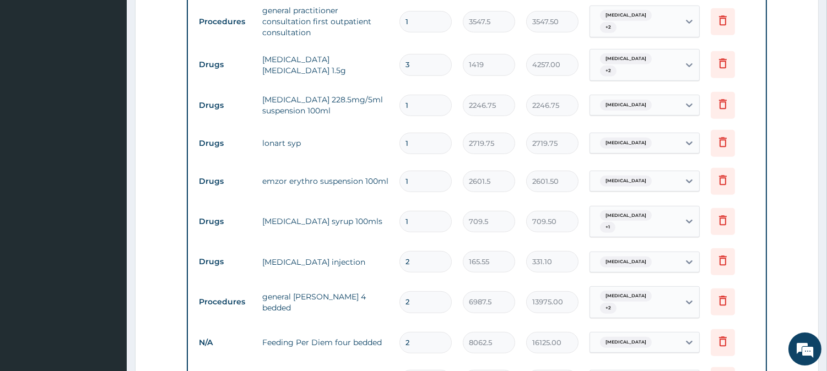
scroll to position [1147, 0]
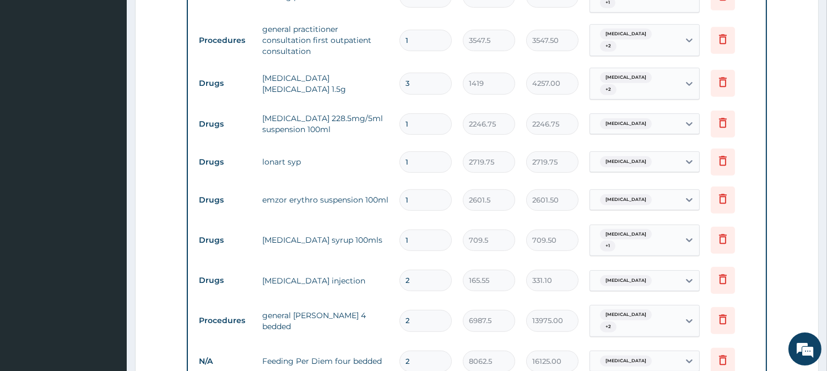
type input "3"
click at [448, 73] on input "3" at bounding box center [425, 83] width 52 height 21
type input "0.00"
type input "2"
type input "2838.00"
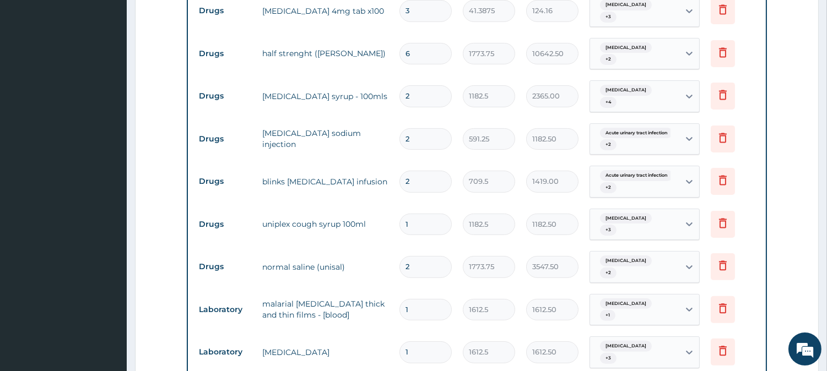
scroll to position [660, 0]
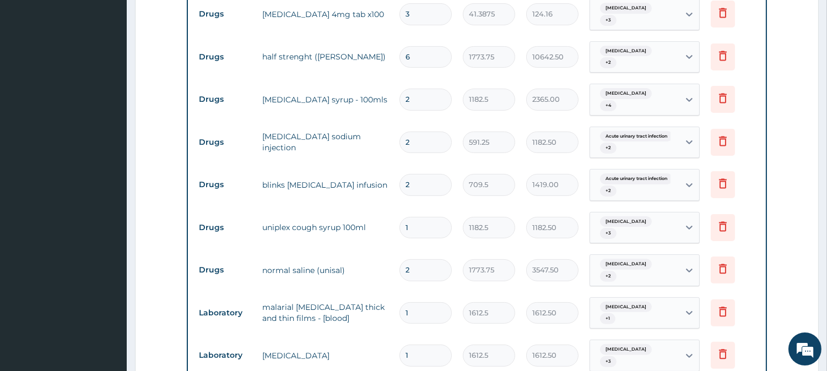
type input "2"
click at [427, 89] on input "2" at bounding box center [425, 99] width 52 height 21
type input "0.00"
type input "1"
type input "1182.50"
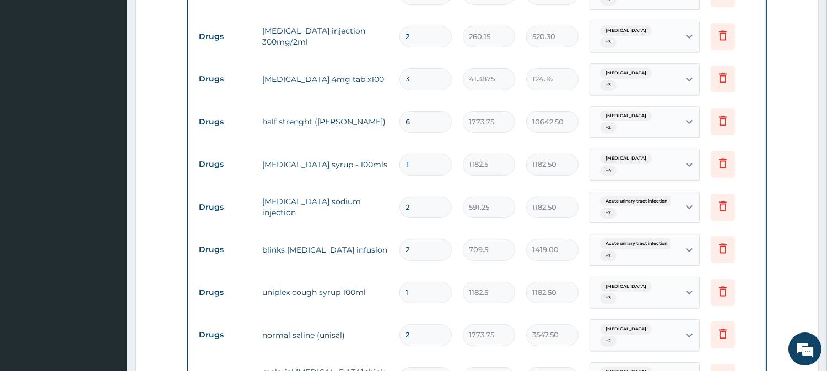
scroll to position [604, 0]
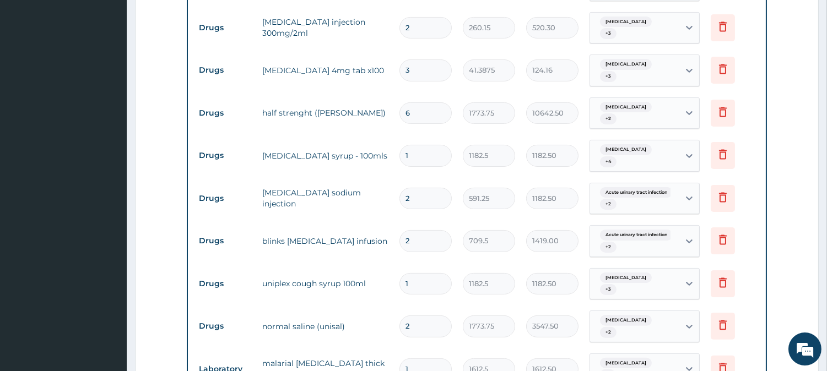
type input "1"
click at [430, 230] on input "2" at bounding box center [425, 240] width 52 height 21
type input "0.00"
type input "4"
type input "2838.00"
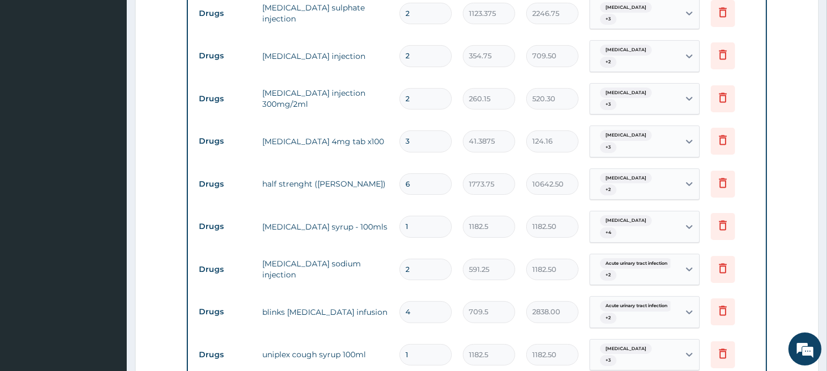
scroll to position [480, 0]
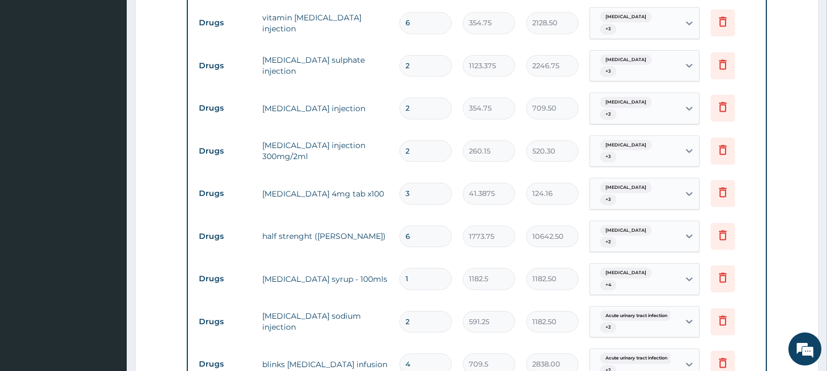
type input "4"
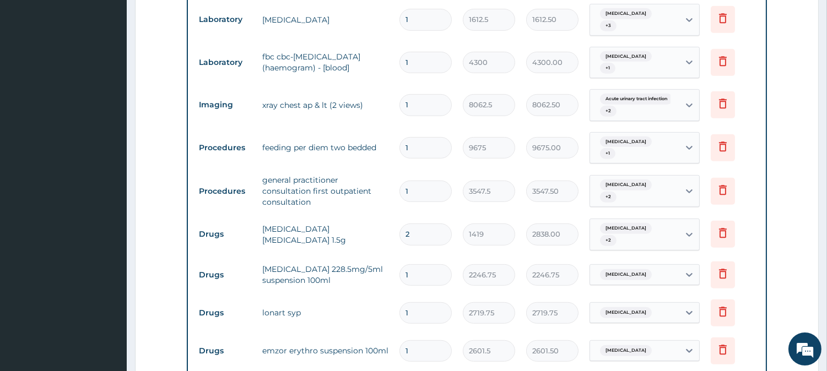
scroll to position [980, 0]
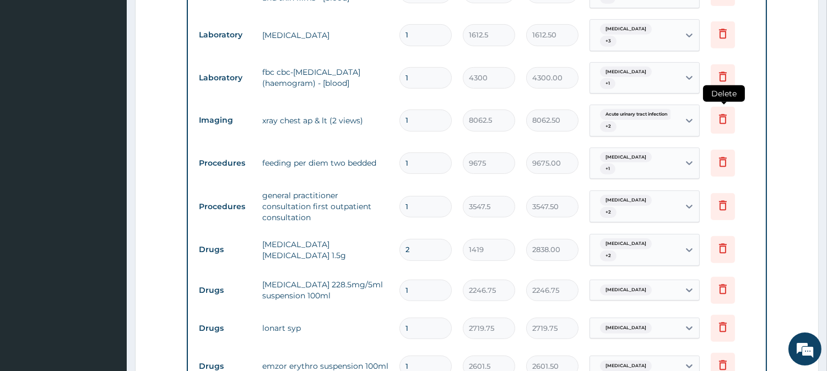
click at [721, 112] on icon at bounding box center [722, 118] width 13 height 13
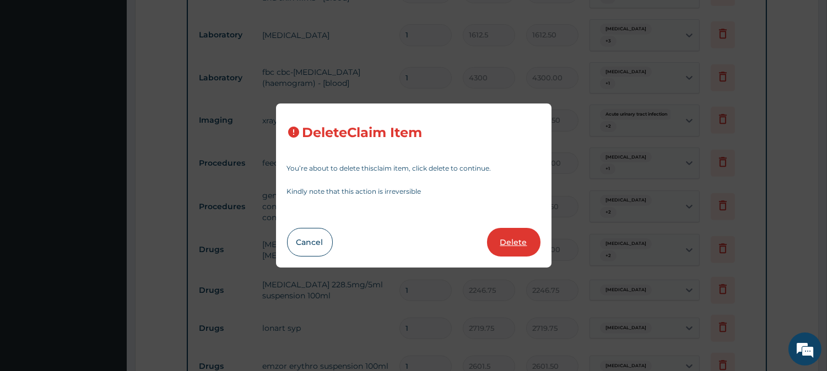
click at [513, 243] on button "Delete" at bounding box center [513, 242] width 53 height 29
type input "9675"
type input "9675.00"
type input "3547.5"
type input "3547.50"
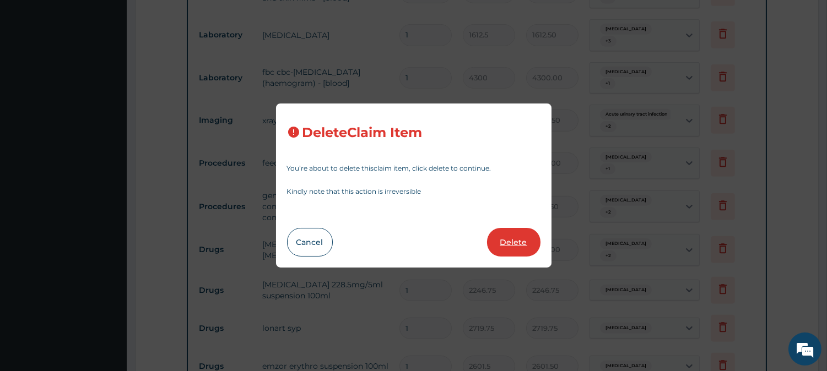
type input "2"
type input "1419"
type input "2838.00"
type input "1"
type input "2246.75"
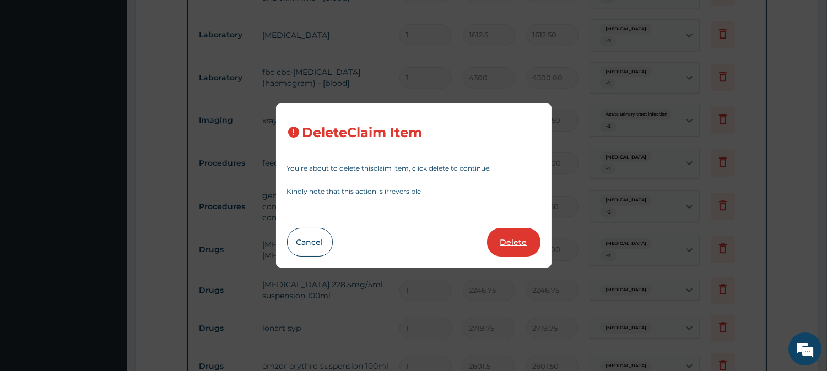
type input "2246.75"
type input "2719.75"
type input "2601.5"
type input "2601.50"
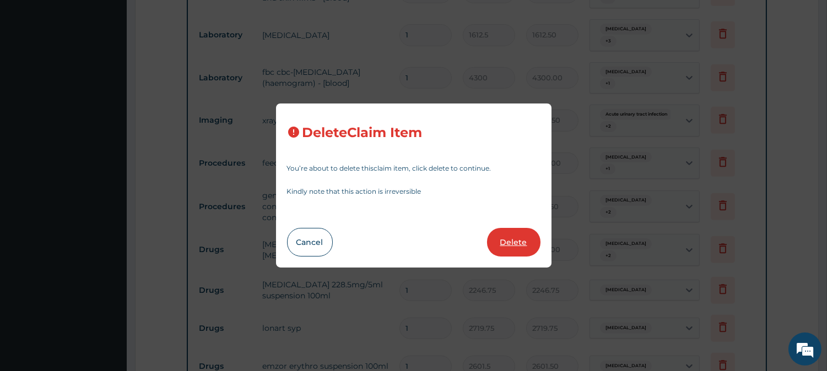
type input "709.5"
type input "709.50"
type input "2"
type input "165.55"
type input "331.10"
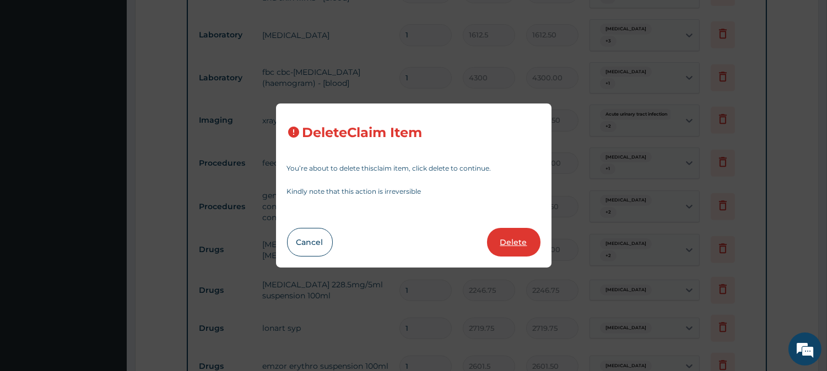
type input "6987.5"
type input "13975.00"
type input "8062.5"
type input "16125.00"
type input "3"
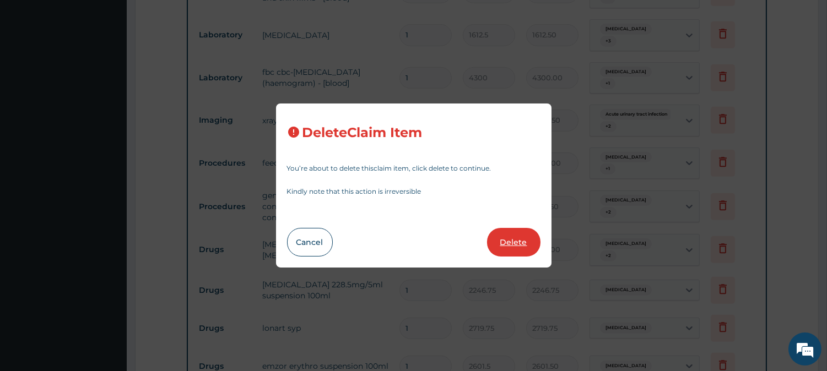
type input "1537.25"
type input "4611.75"
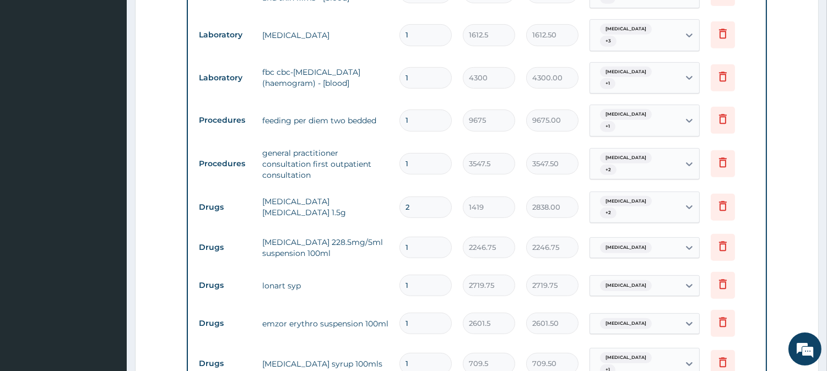
scroll to position [1349, 0]
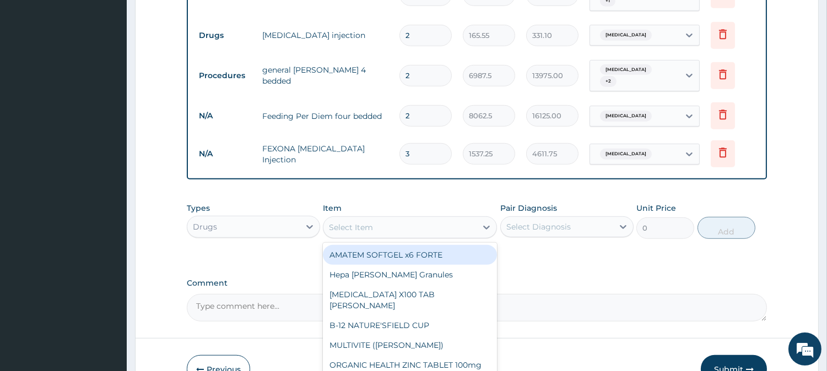
click at [370, 222] on div "Select Item" at bounding box center [351, 227] width 44 height 11
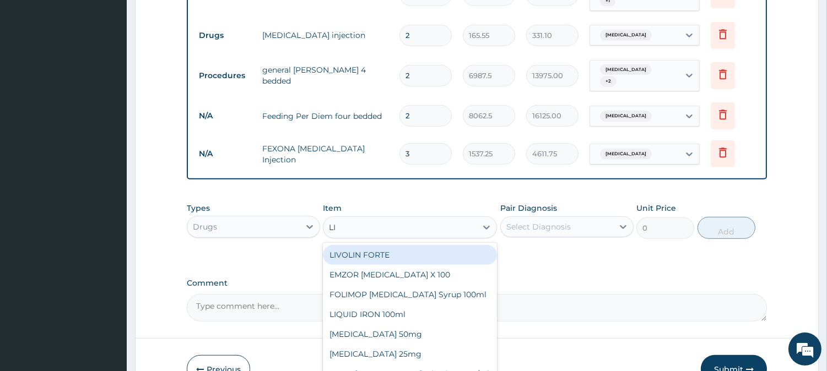
type input "LIQ"
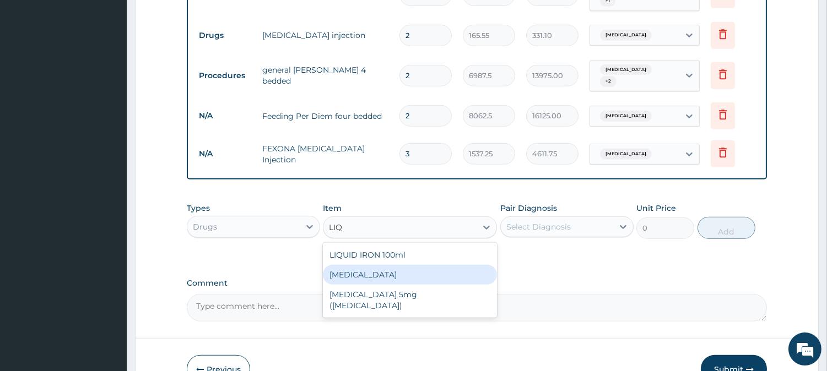
click at [370, 265] on div "Liquid paraffin" at bounding box center [410, 275] width 174 height 20
type input "1182.5"
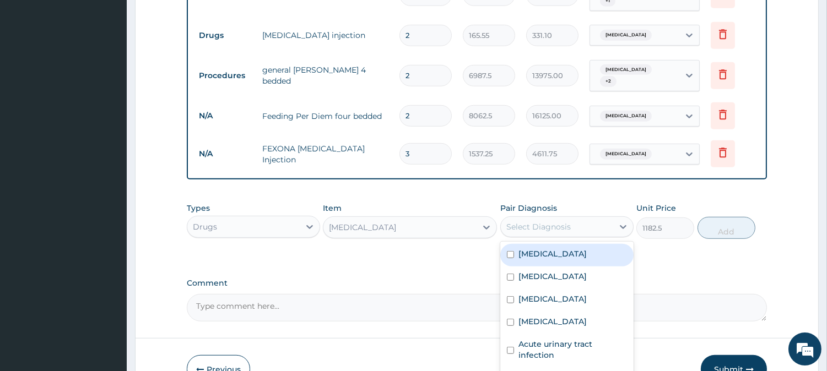
click at [540, 218] on div "Select Diagnosis" at bounding box center [557, 227] width 112 height 18
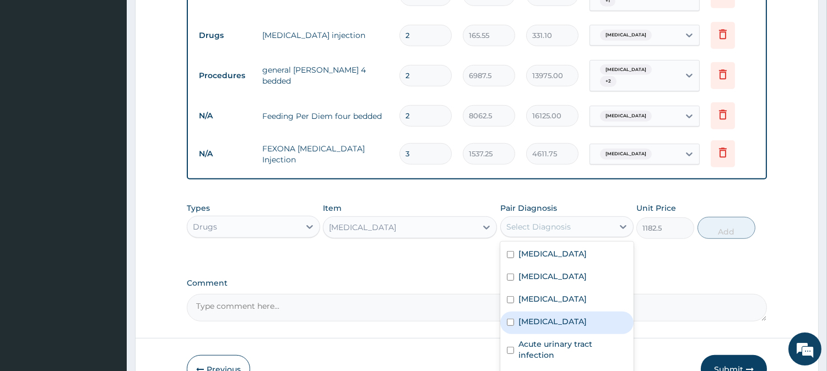
click at [512, 319] on input "checkbox" at bounding box center [510, 322] width 7 height 7
checkbox input "true"
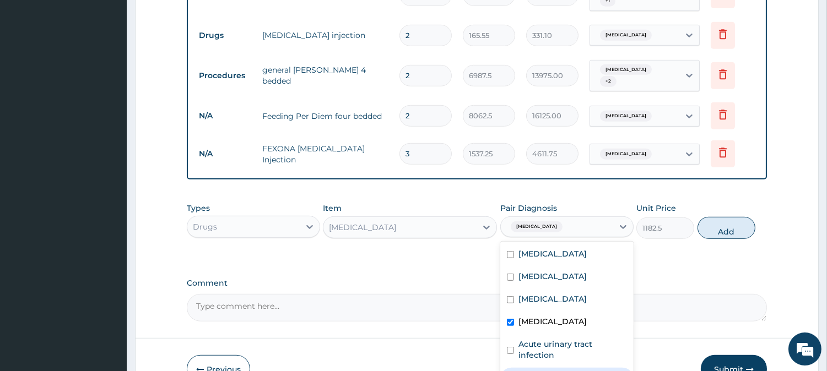
checkbox input "true"
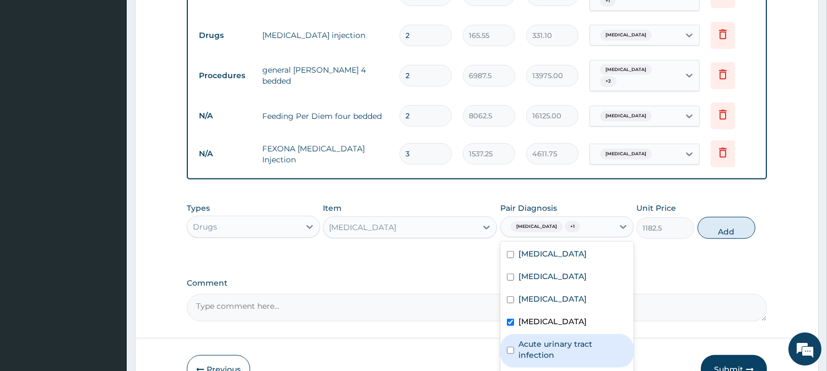
click at [507, 347] on input "checkbox" at bounding box center [510, 350] width 7 height 7
checkbox input "true"
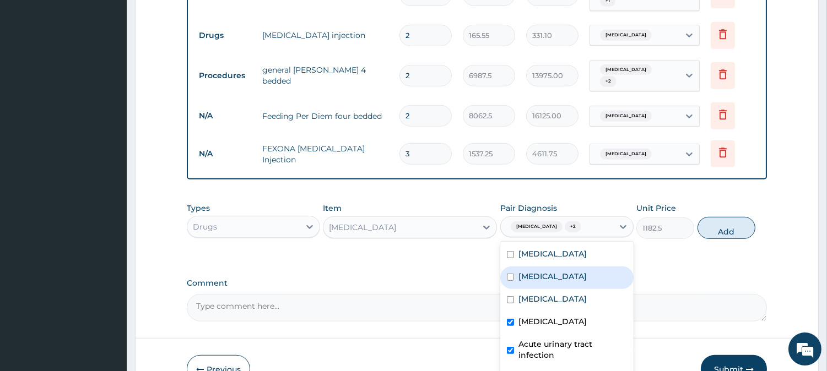
click at [508, 274] on input "checkbox" at bounding box center [510, 277] width 7 height 7
checkbox input "true"
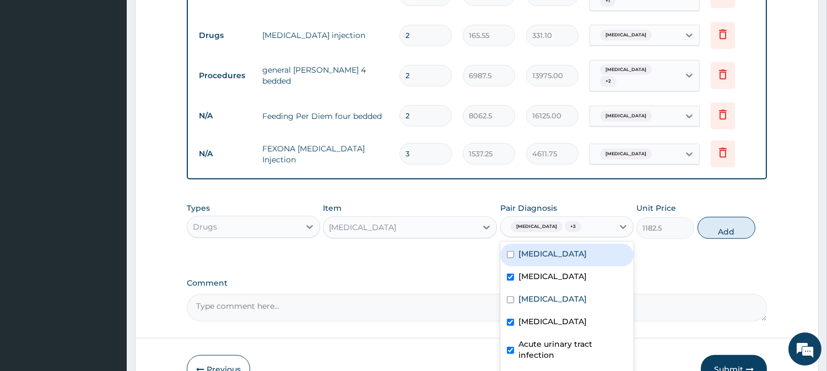
click at [509, 251] on input "checkbox" at bounding box center [510, 254] width 7 height 7
checkbox input "true"
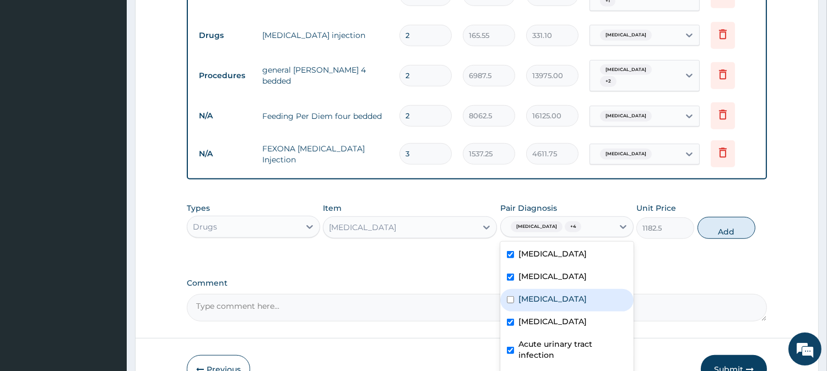
click at [509, 289] on div "Malaria" at bounding box center [566, 300] width 133 height 23
checkbox input "true"
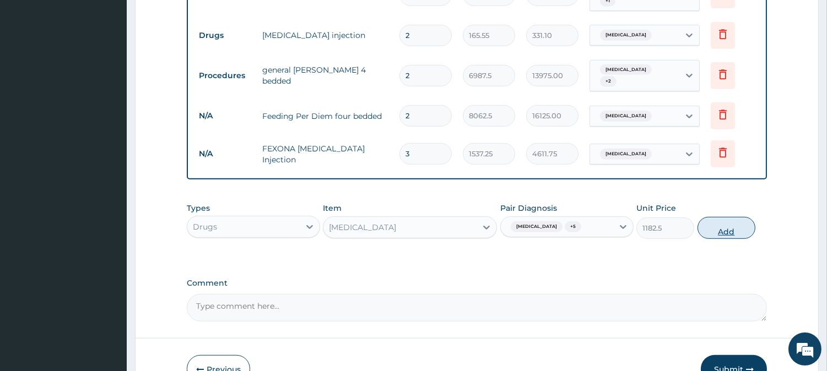
click at [722, 217] on button "Add" at bounding box center [726, 228] width 58 height 22
type input "0"
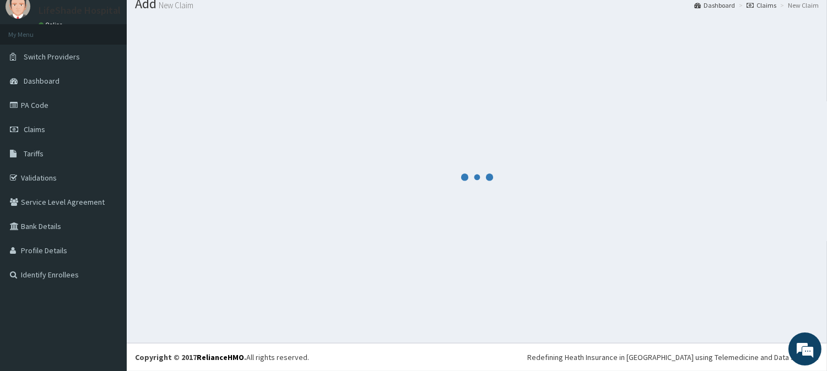
scroll to position [39, 0]
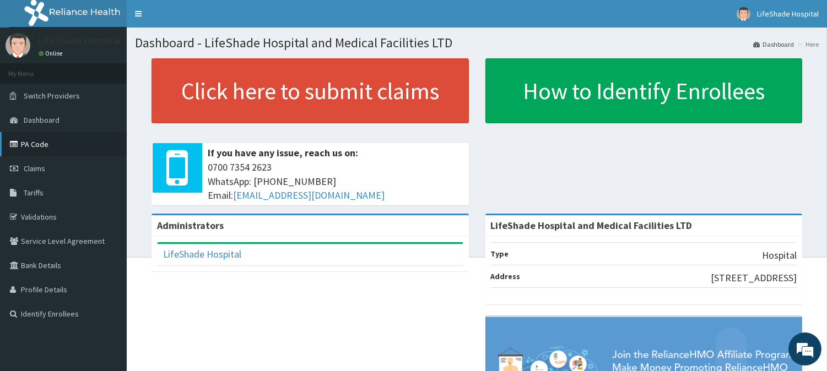
click at [32, 145] on link "PA Code" at bounding box center [63, 144] width 127 height 24
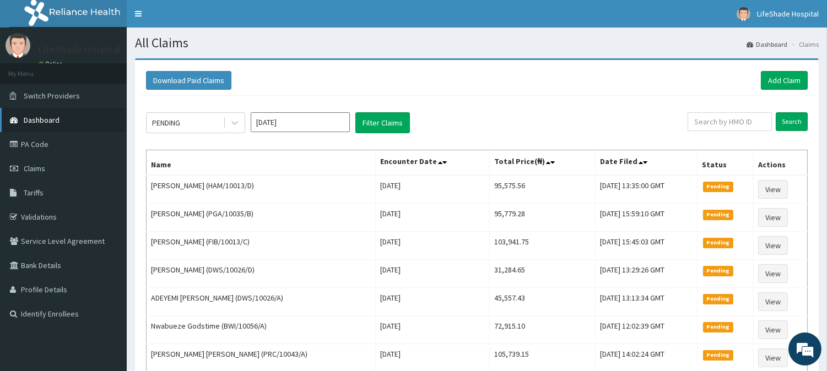
click at [58, 113] on link "Dashboard" at bounding box center [63, 120] width 127 height 24
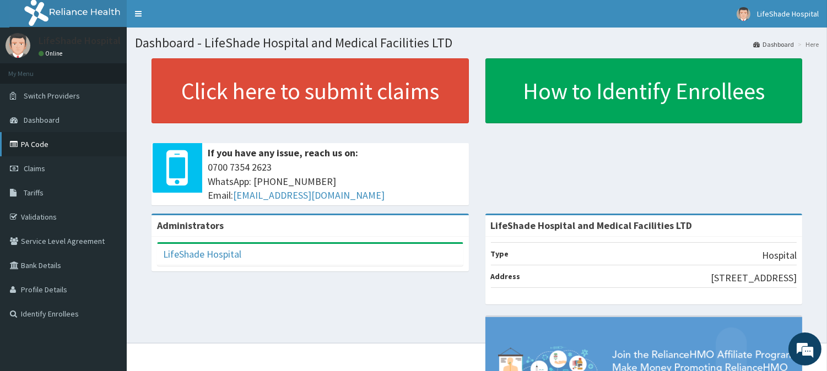
click at [55, 144] on link "PA Code" at bounding box center [63, 144] width 127 height 24
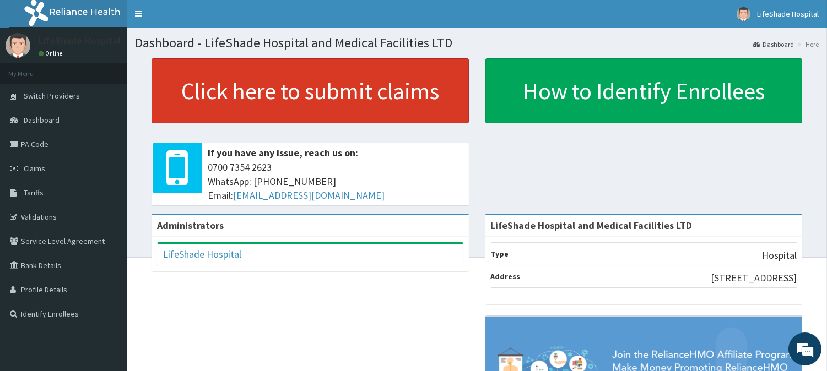
click at [264, 94] on link "Click here to submit claims" at bounding box center [309, 90] width 317 height 65
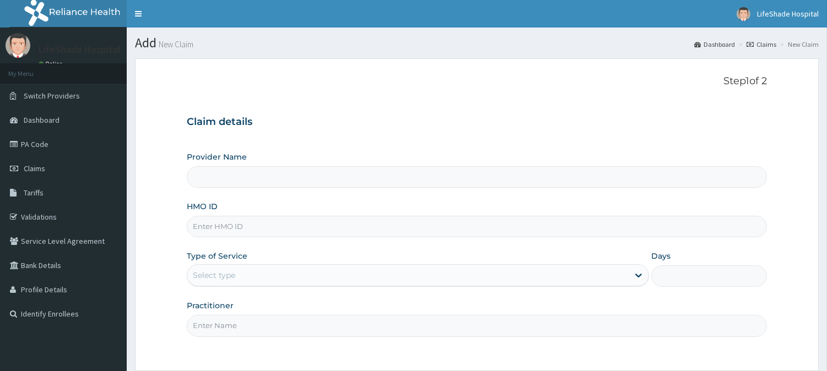
type input "LifeShade Hospital and Medical Facilities LTD"
click at [242, 234] on input "HMO ID" at bounding box center [477, 226] width 580 height 21
click at [434, 76] on p "Step 1 of 2" at bounding box center [477, 81] width 580 height 12
click at [224, 219] on input "HMO ID" at bounding box center [477, 226] width 580 height 21
paste input "HEM/10029/C"
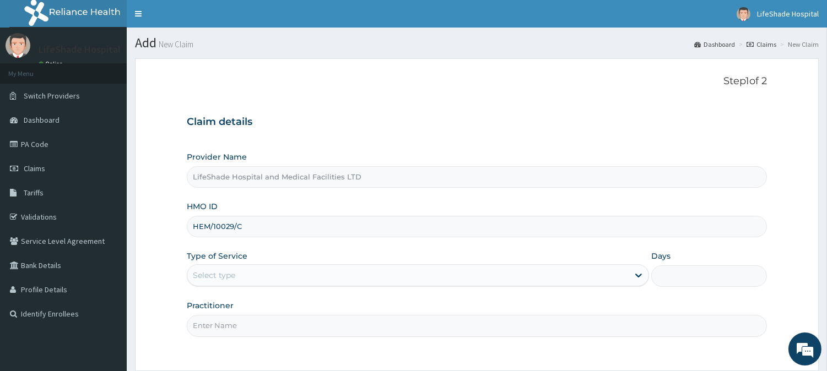
type input "HEM/10029/C"
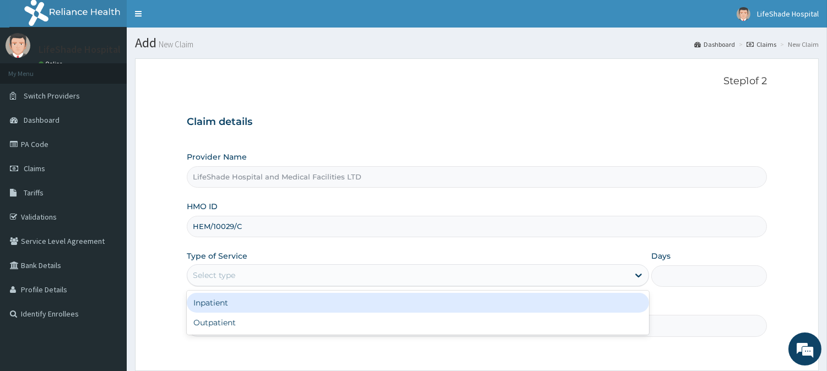
click at [250, 273] on div "Select type" at bounding box center [407, 276] width 441 height 18
click at [218, 303] on div "Inpatient" at bounding box center [418, 303] width 462 height 20
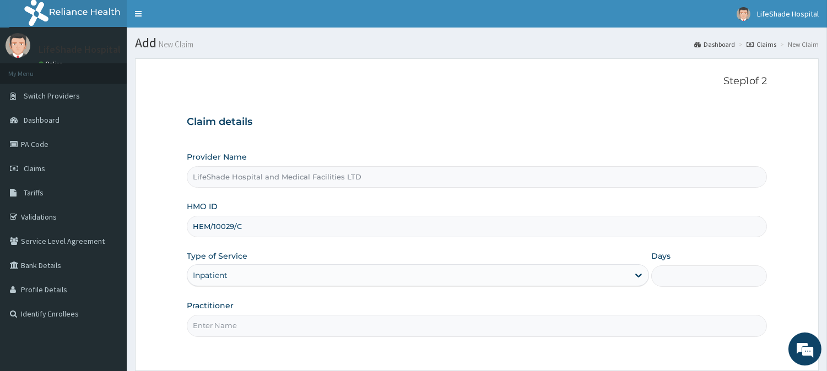
click at [235, 334] on input "Practitioner" at bounding box center [477, 325] width 580 height 21
click at [691, 273] on input "Days" at bounding box center [709, 275] width 116 height 21
type input "1"
click at [370, 317] on input "Practitioner" at bounding box center [477, 325] width 580 height 21
type input "[PERSON_NAME]."
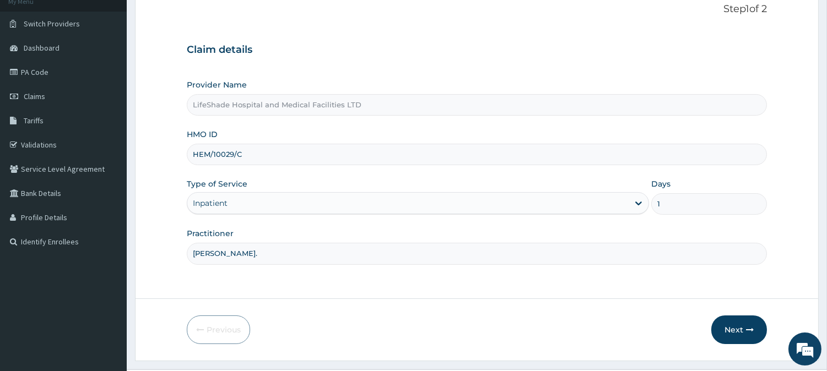
scroll to position [98, 0]
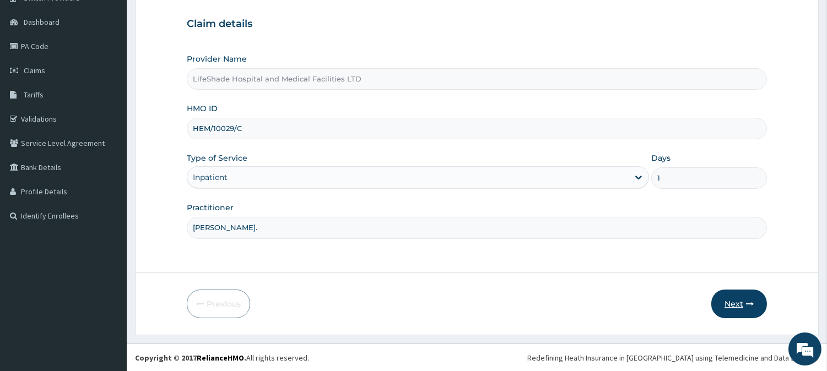
click at [736, 301] on button "Next" at bounding box center [739, 304] width 56 height 29
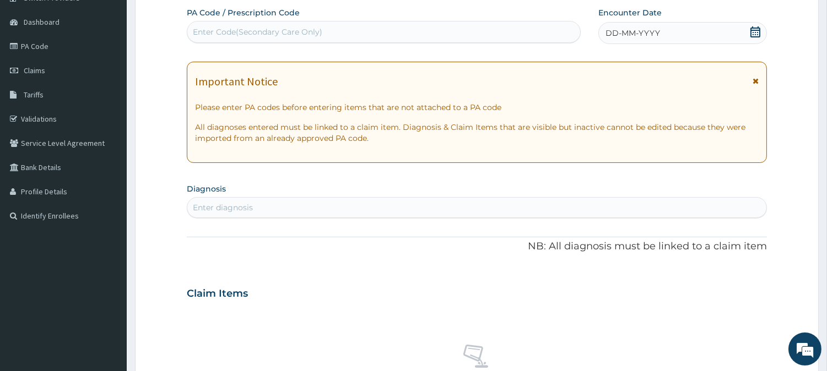
click at [222, 26] on div "Enter Code(Secondary Care Only)" at bounding box center [257, 31] width 129 height 11
paste input "PA/EA40F7"
type input "PA/EA40F7"
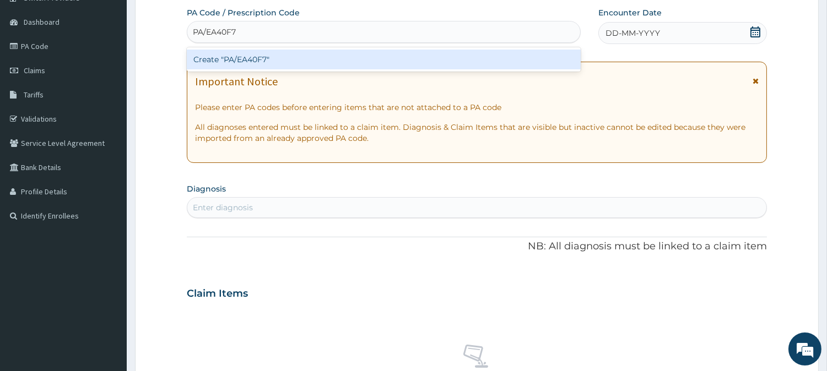
click at [246, 56] on div "Create "PA/EA40F7"" at bounding box center [384, 60] width 394 height 20
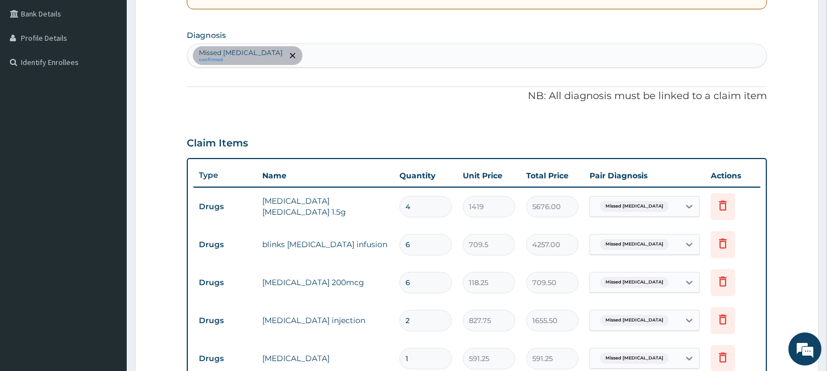
scroll to position [0, 0]
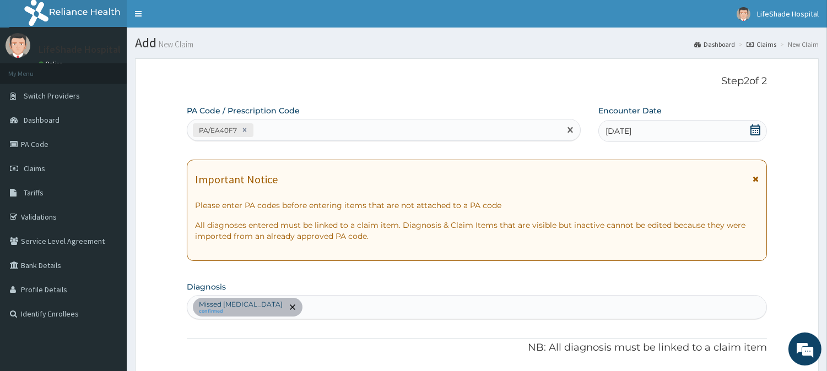
click at [287, 119] on div "PA/EA40F7" at bounding box center [384, 130] width 394 height 22
paste input "PA/DA1FA5"
type input "PA/DA1FA5"
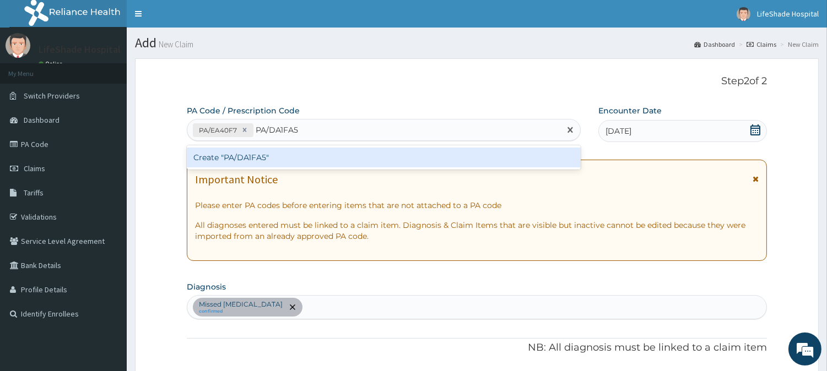
click at [238, 152] on div "Create "PA/DA1FA5"" at bounding box center [384, 158] width 394 height 20
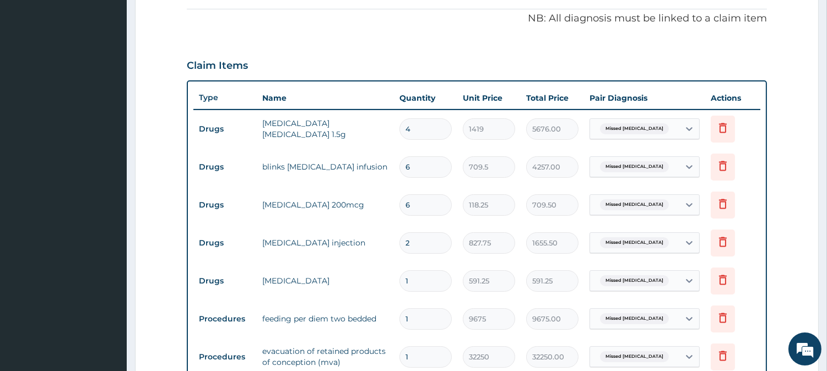
scroll to position [4, 0]
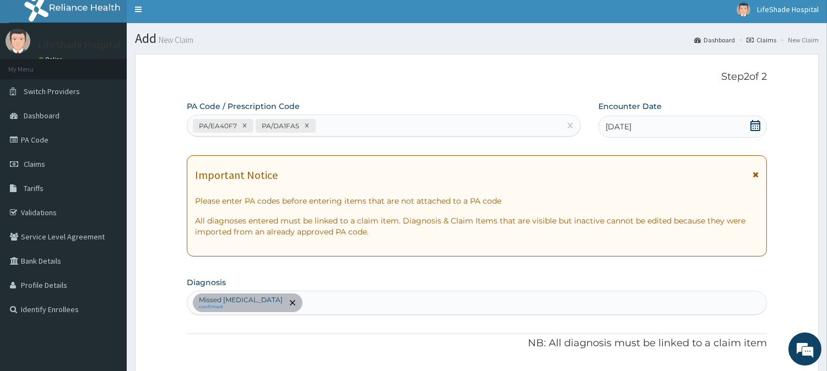
click at [338, 127] on div "PA/EA40F7 PA/DA1FA5" at bounding box center [373, 126] width 373 height 18
paste input "PA/831C6C"
type input "PA/831C6C"
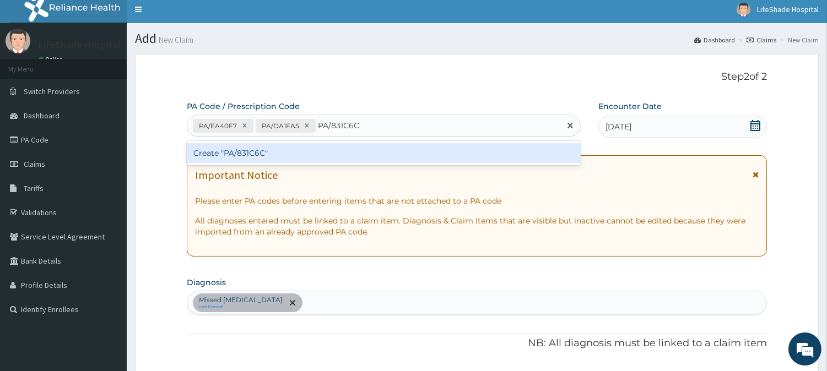
click at [235, 158] on div "Create "PA/831C6C"" at bounding box center [384, 153] width 394 height 20
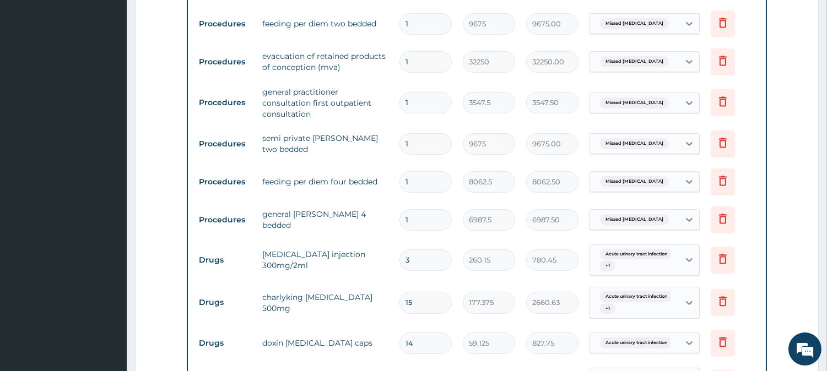
scroll to position [630, 0]
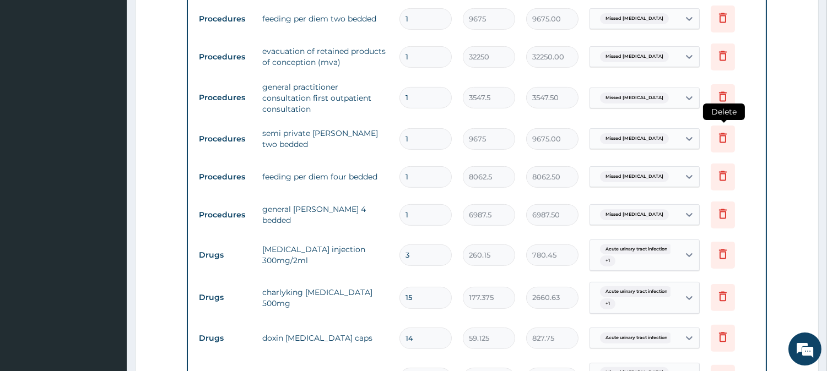
click at [721, 133] on icon at bounding box center [722, 137] width 13 height 13
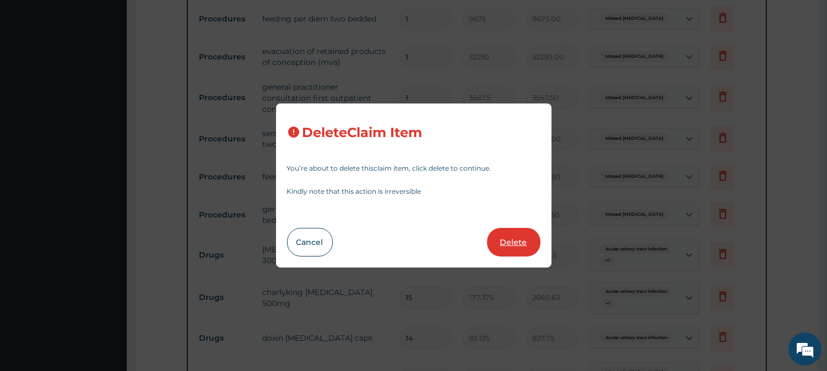
click at [519, 238] on button "Delete" at bounding box center [513, 242] width 53 height 29
type input "8062.5"
type input "8062.50"
type input "6987.5"
type input "6987.50"
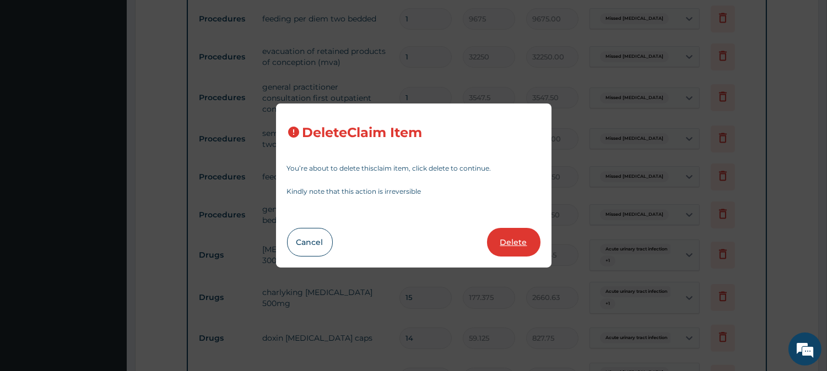
type input "3"
type input "260.15"
type input "780.45"
type input "15"
type input "177.375"
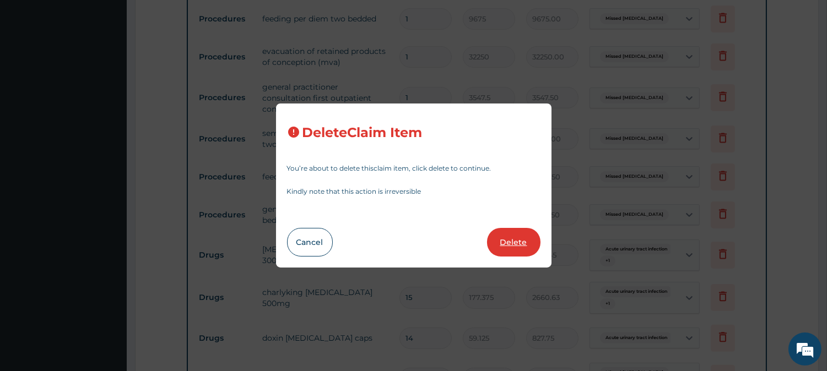
type input "2660.63"
type input "14"
type input "59.125"
type input "827.75"
type input "2"
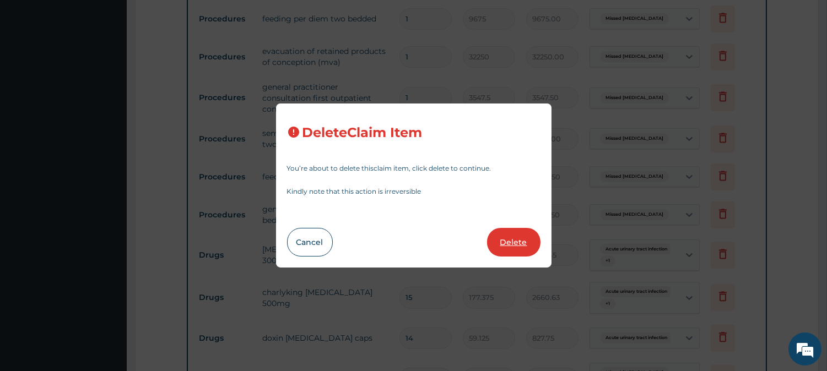
type input "354.75"
type input "709.50"
type input "21"
type input "70.95"
type input "1489.95"
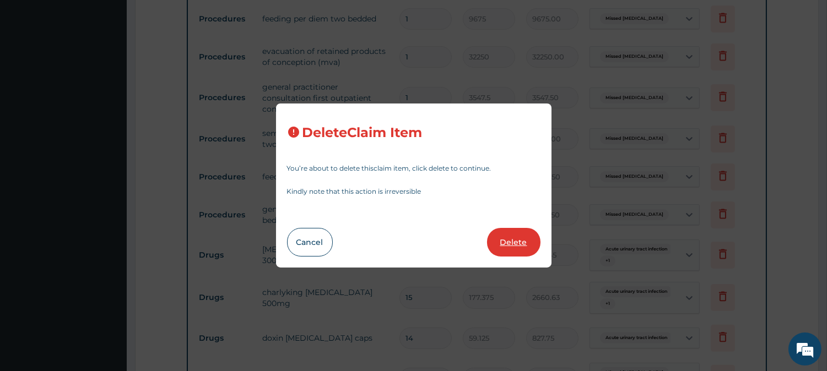
type input "1"
type input "1773.75"
type input "2"
type input "47.3"
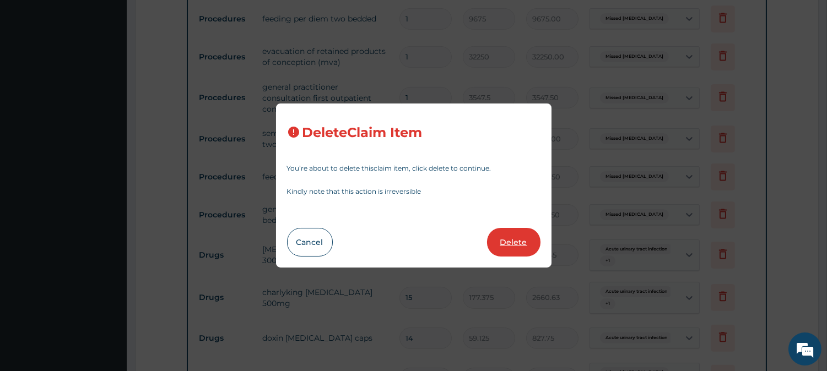
type input "94.60"
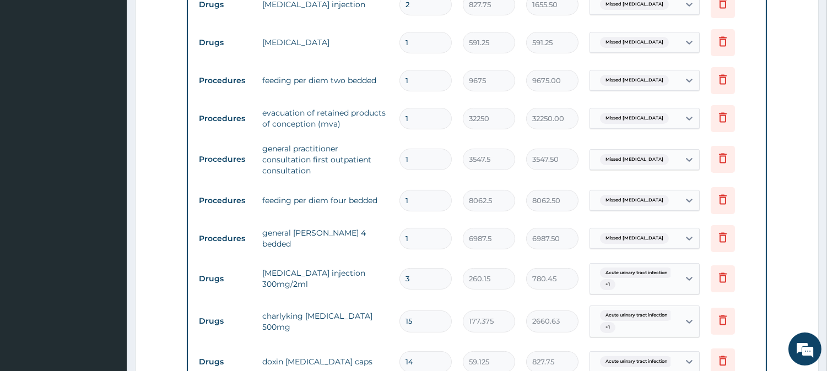
scroll to position [570, 0]
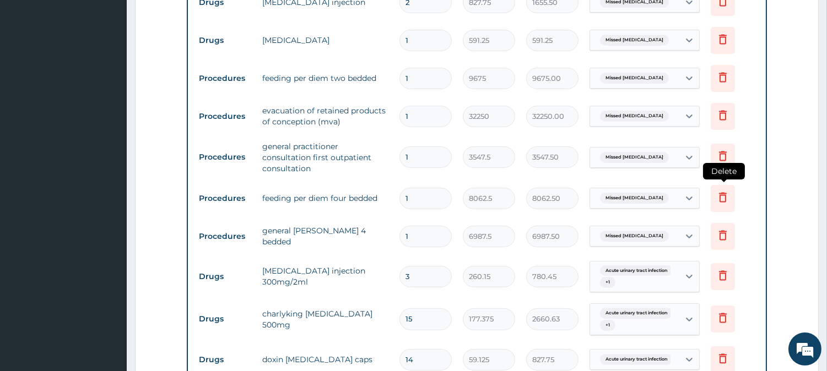
click at [723, 191] on icon at bounding box center [722, 197] width 13 height 13
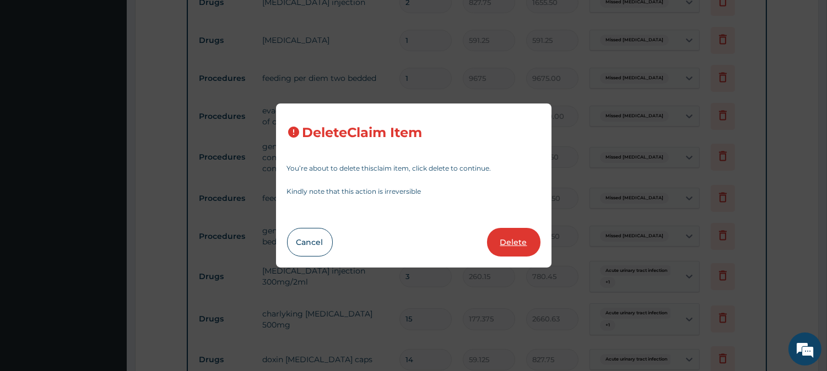
click at [507, 247] on button "Delete" at bounding box center [513, 242] width 53 height 29
type input "6987.5"
type input "6987.50"
type input "3"
type input "260.15"
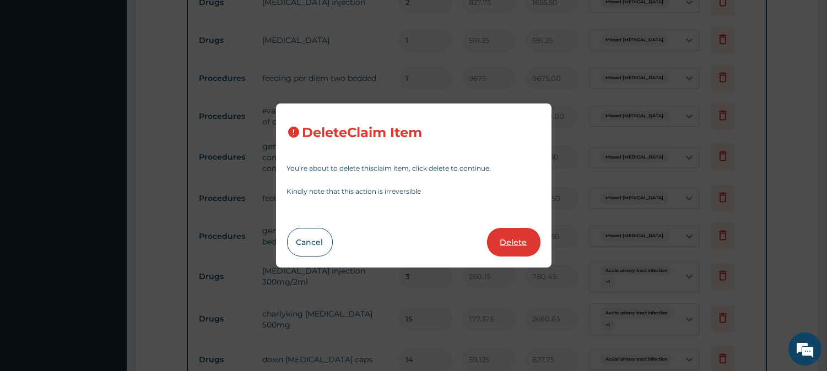
type input "780.45"
type input "15"
type input "177.375"
type input "2660.63"
type input "14"
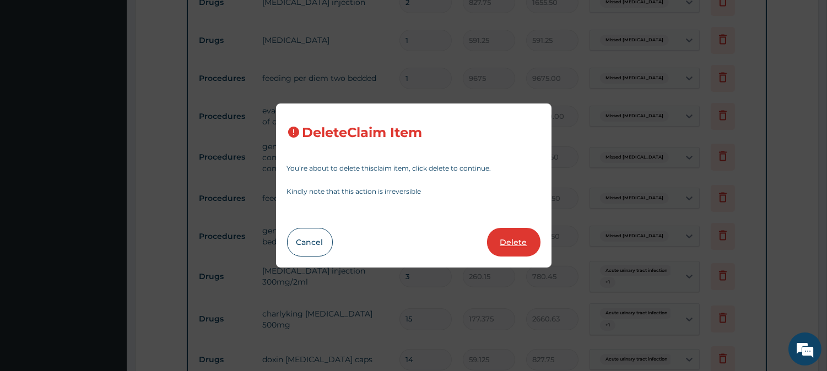
type input "59.125"
type input "827.75"
type input "2"
type input "354.75"
type input "709.50"
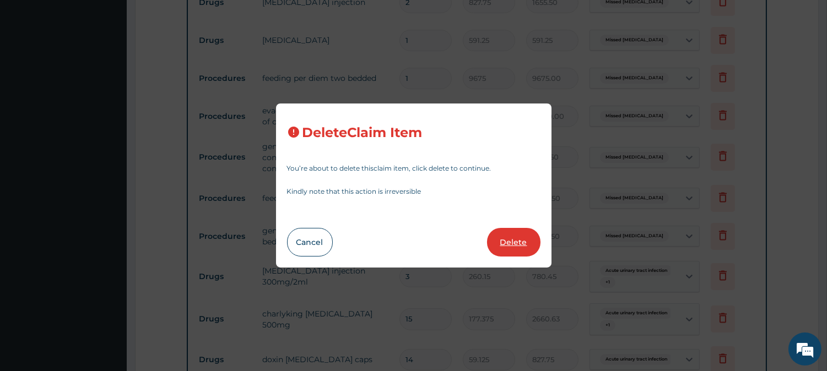
type input "21"
type input "70.95"
type input "1489.95"
type input "1"
type input "1773.75"
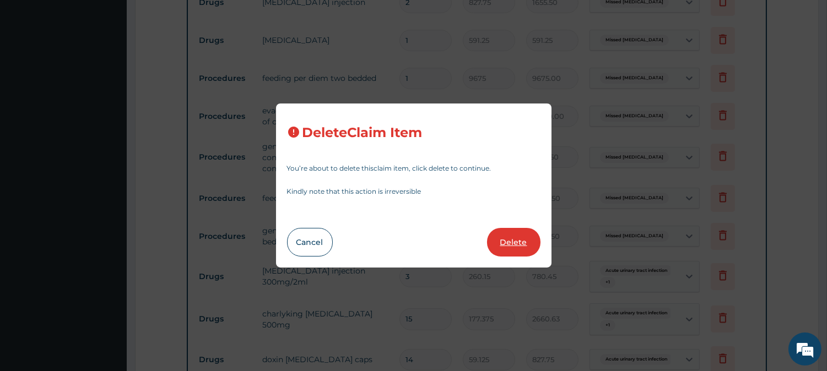
type input "1773.75"
type input "2"
type input "47.3"
type input "94.60"
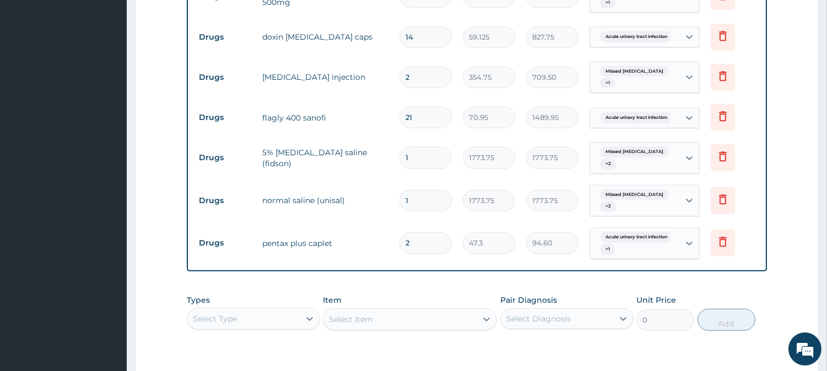
scroll to position [995, 0]
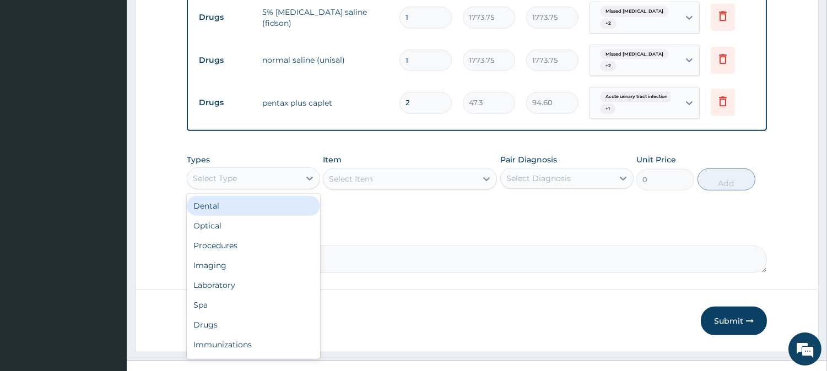
click at [240, 172] on div "Select Type" at bounding box center [243, 179] width 112 height 18
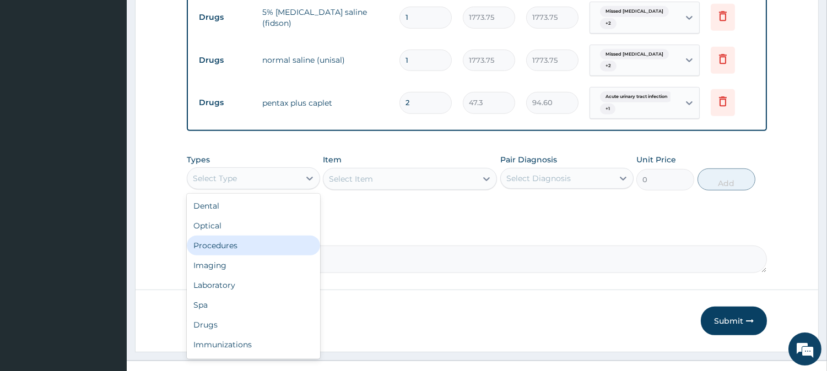
click at [241, 237] on div "Procedures" at bounding box center [253, 246] width 133 height 20
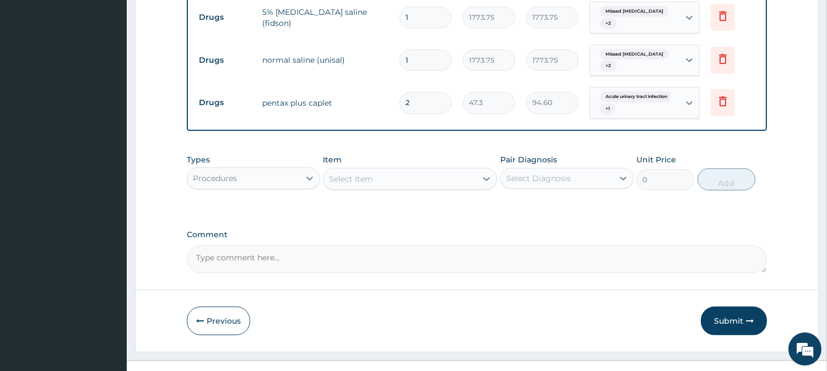
click at [366, 175] on div "Select Item" at bounding box center [351, 178] width 44 height 11
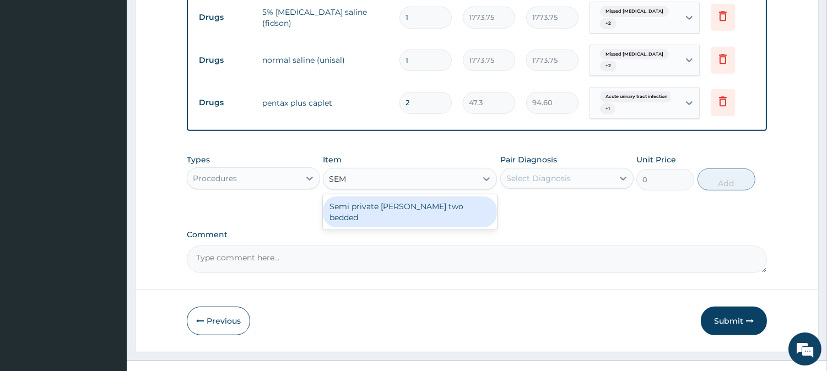
type input "SEMI"
click at [404, 199] on div "Semi private [PERSON_NAME] two bedded" at bounding box center [410, 212] width 174 height 31
type input "9675"
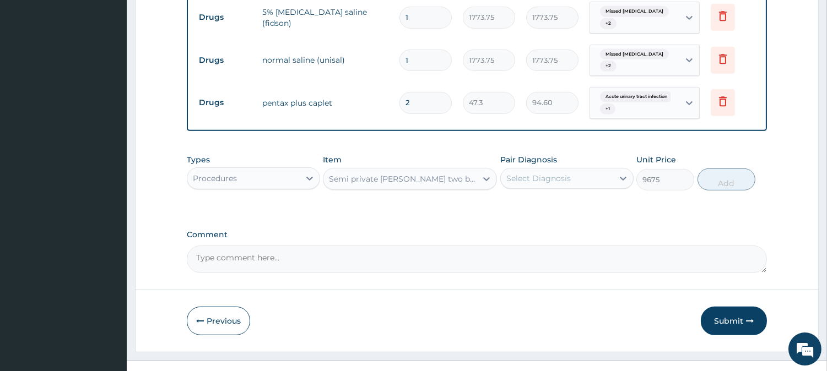
click at [558, 173] on div "Select Diagnosis" at bounding box center [538, 178] width 64 height 11
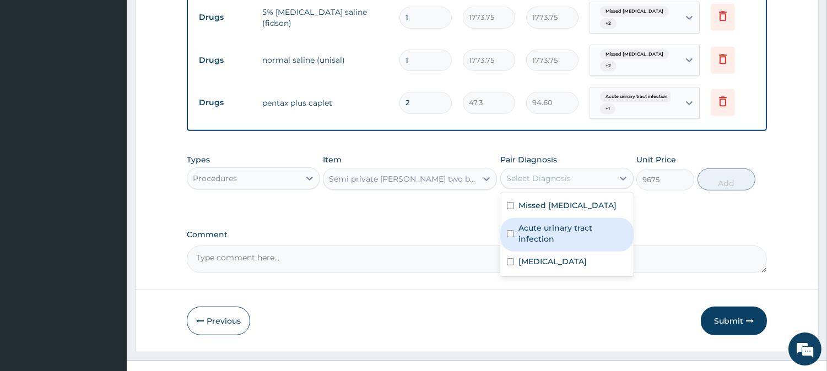
click at [513, 230] on input "checkbox" at bounding box center [510, 233] width 7 height 7
checkbox input "true"
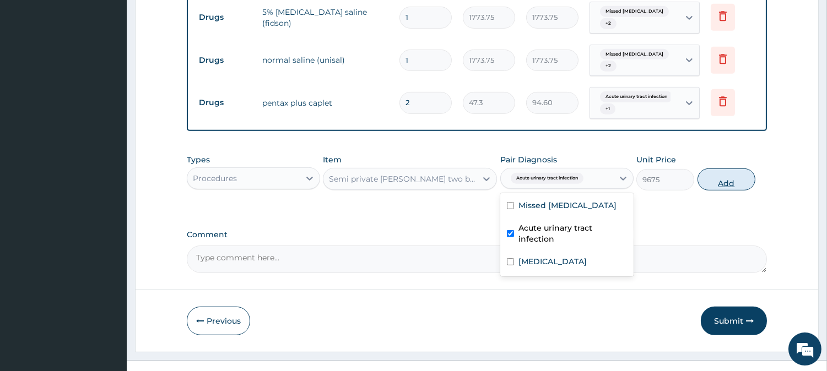
click at [712, 172] on button "Add" at bounding box center [726, 180] width 58 height 22
type input "0"
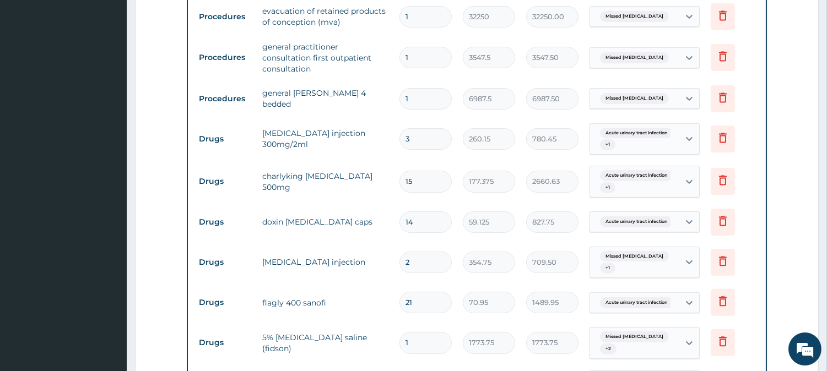
scroll to position [672, 0]
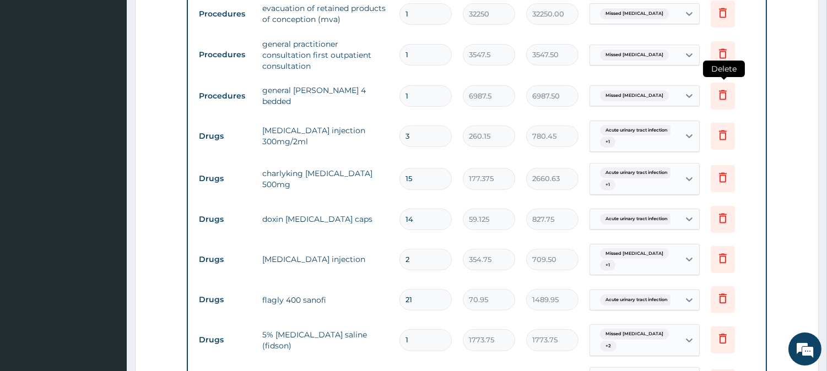
click at [721, 90] on icon at bounding box center [722, 94] width 13 height 13
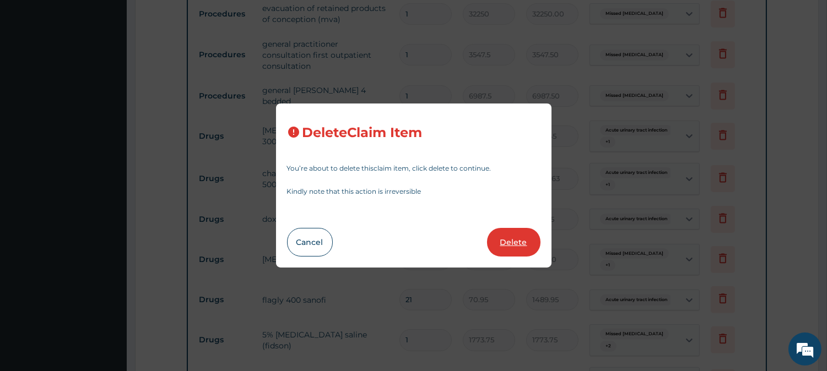
click at [504, 237] on button "Delete" at bounding box center [513, 242] width 53 height 29
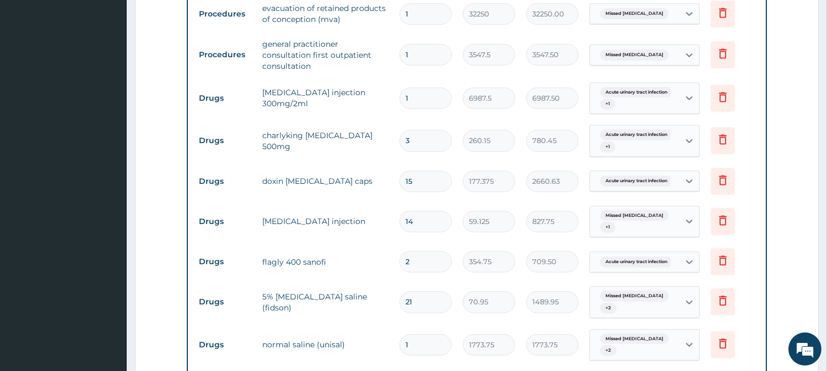
type input "3"
type input "260.15"
type input "780.45"
type input "15"
type input "177.375"
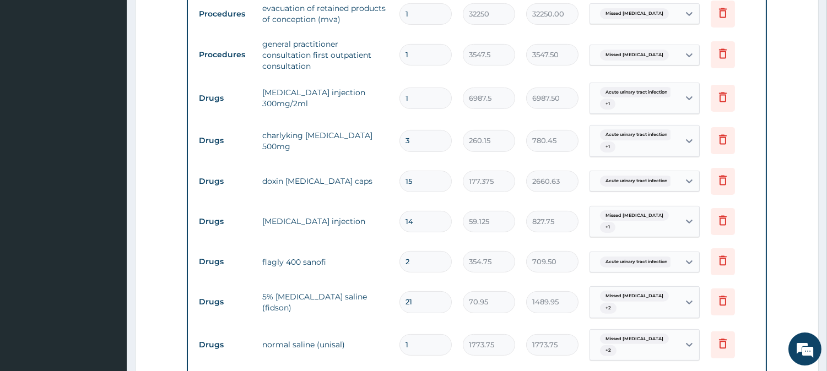
type input "2660.63"
type input "14"
type input "59.125"
type input "827.75"
type input "2"
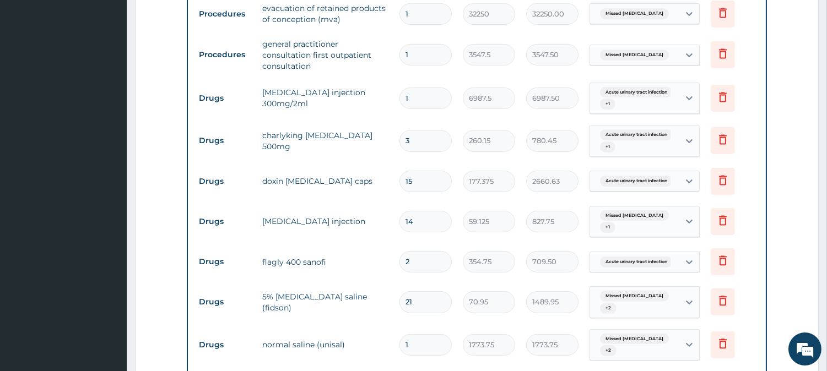
type input "354.75"
type input "709.50"
type input "21"
type input "70.95"
type input "1489.95"
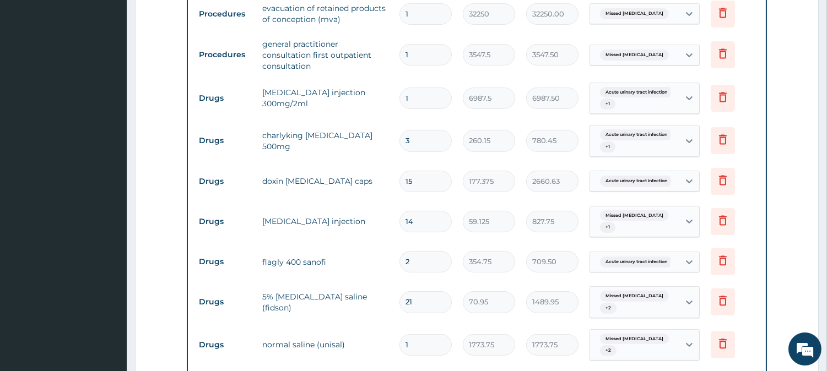
type input "1"
type input "1773.75"
type input "2"
type input "47.3"
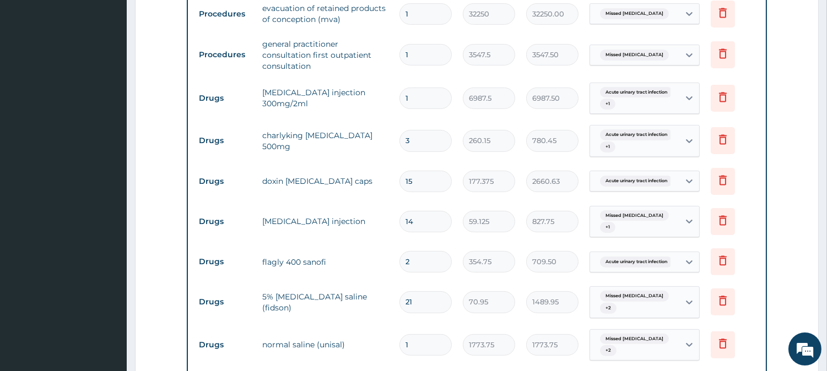
type input "94.60"
type input "1"
type input "9675"
type input "9675.00"
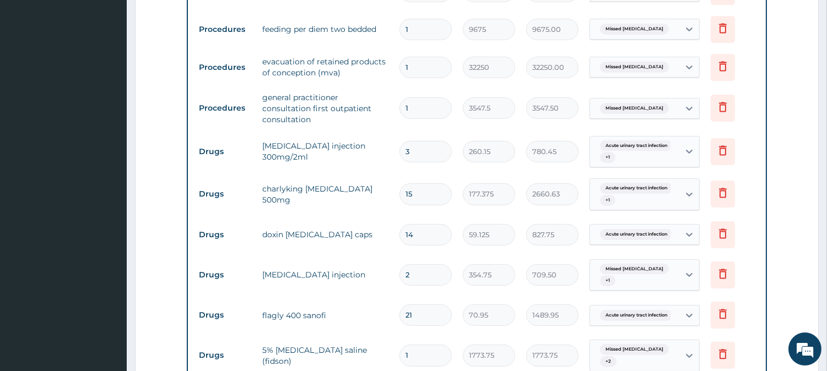
scroll to position [621, 0]
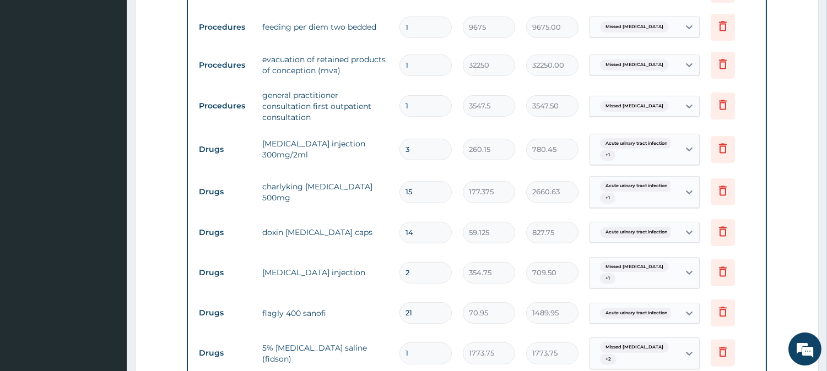
click at [423, 191] on input "15" at bounding box center [425, 191] width 52 height 21
type input "1"
type input "177.38"
type input "0.00"
type input "2"
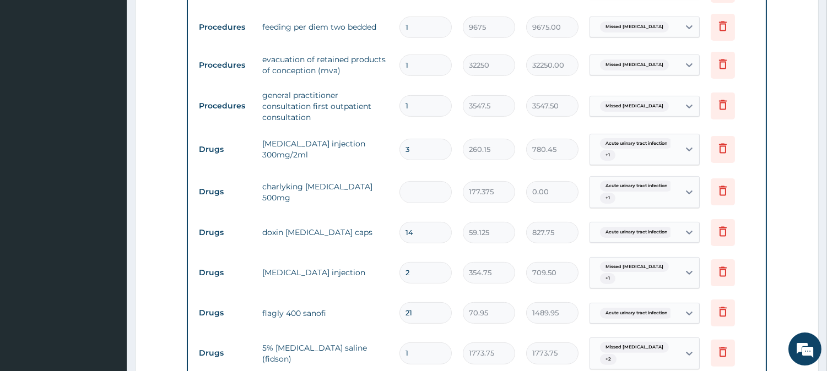
type input "354.75"
type input "21"
type input "3724.88"
type input "21"
click at [426, 144] on input "3" at bounding box center [425, 149] width 52 height 21
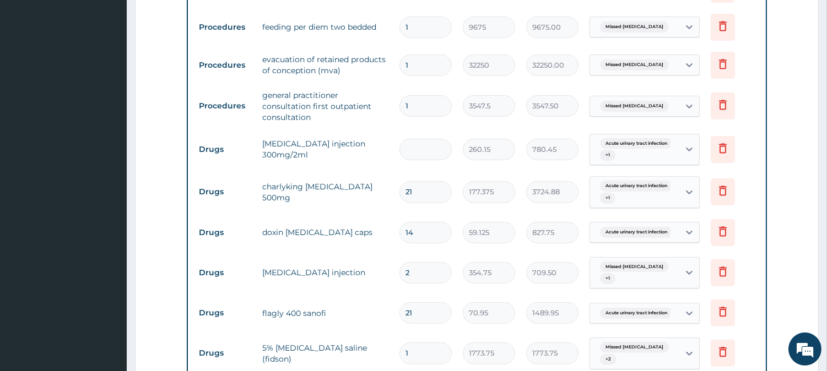
type input "0.00"
type input "6"
type input "1560.90"
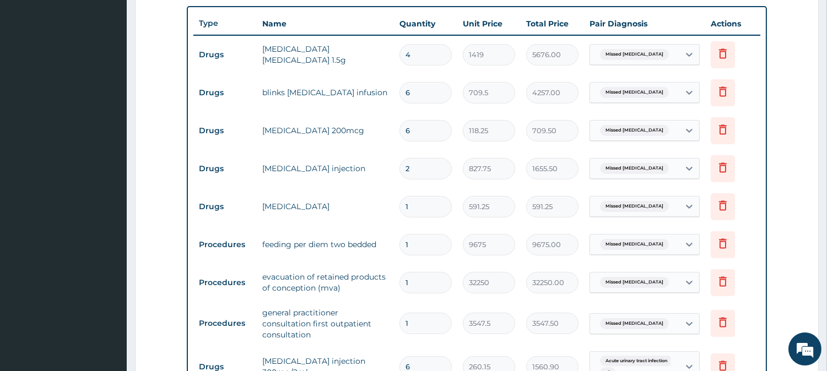
scroll to position [406, 0]
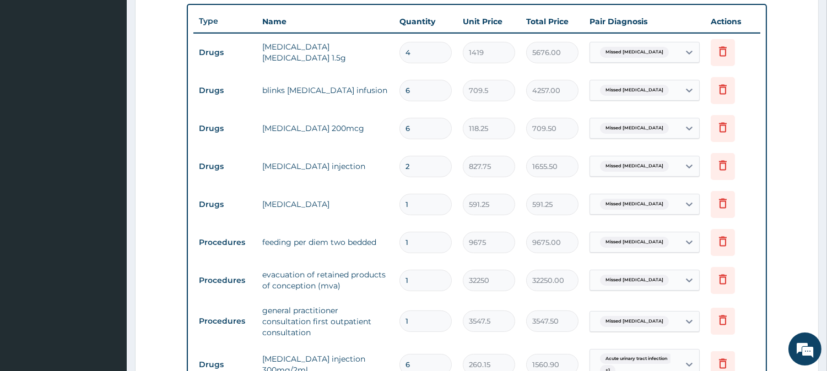
type input "6"
click at [441, 88] on input "6" at bounding box center [425, 90] width 52 height 21
type input "0.00"
type input "3"
type input "2128.50"
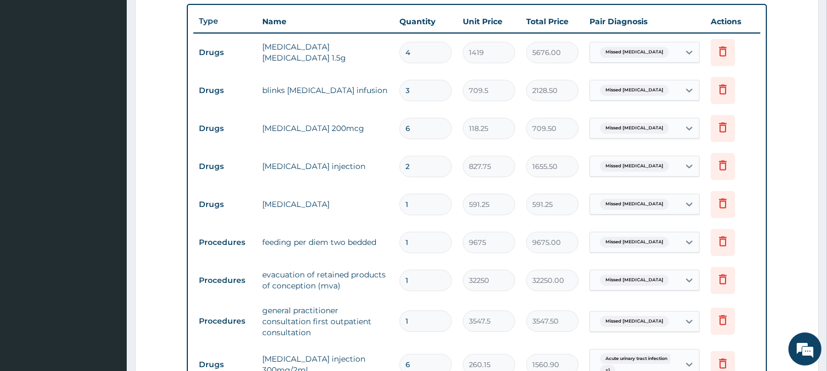
type input "3"
click at [420, 58] on input "4" at bounding box center [425, 52] width 52 height 21
type input "0.00"
type input "2"
type input "2838.00"
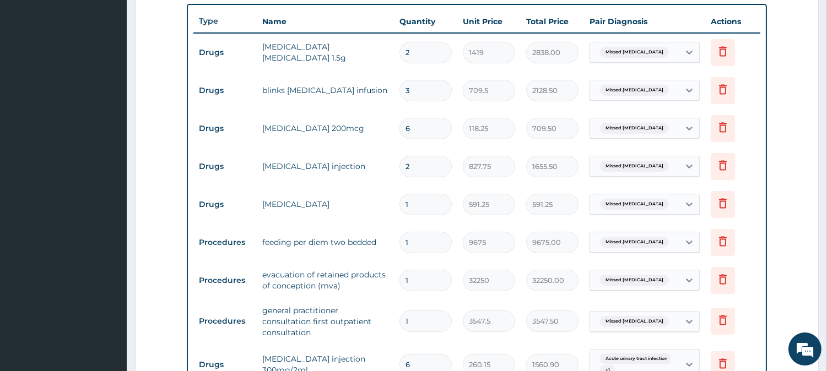
scroll to position [731, 0]
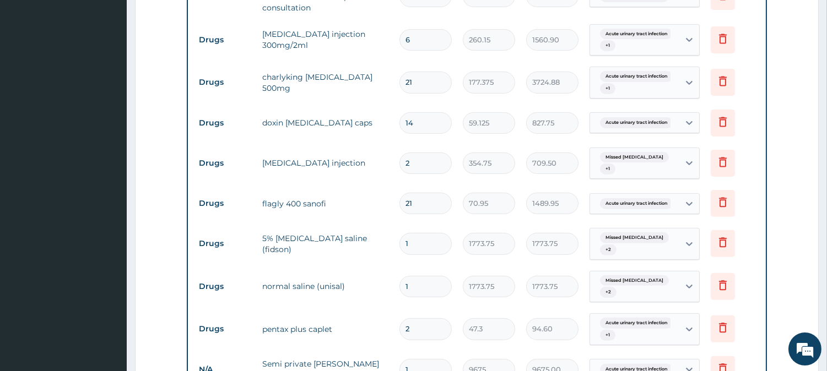
type input "2"
click at [420, 283] on input "1" at bounding box center [425, 286] width 52 height 21
type input "0.00"
type input "4"
type input "7095.00"
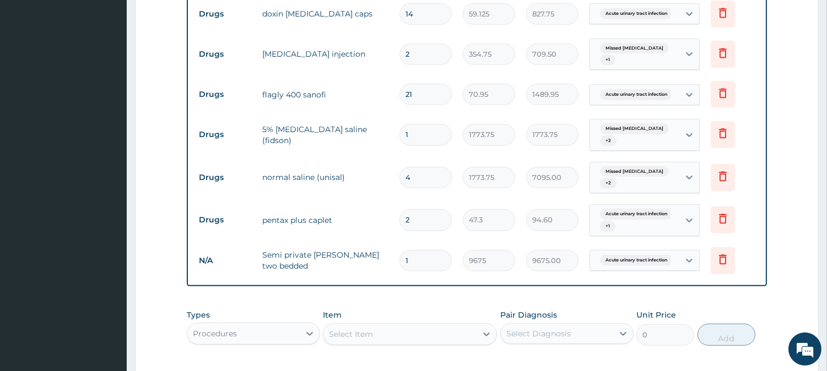
scroll to position [1009, 0]
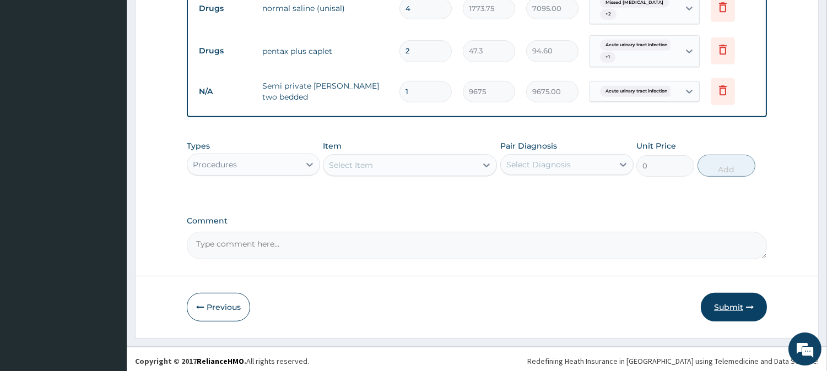
type input "4"
click at [723, 303] on button "Submit" at bounding box center [734, 307] width 66 height 29
